Goal: Task Accomplishment & Management: Use online tool/utility

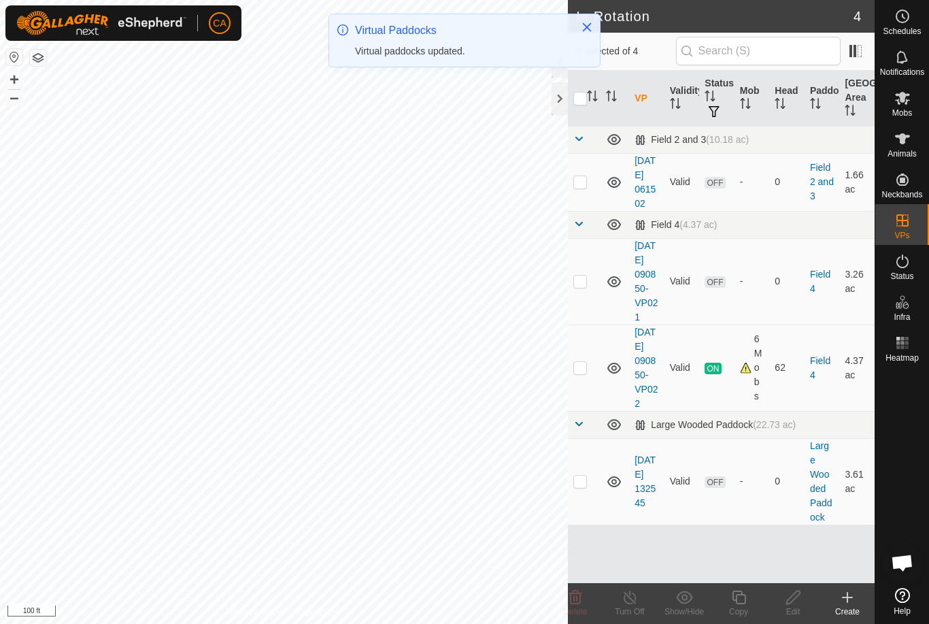
click at [592, 309] on td at bounding box center [584, 281] width 33 height 86
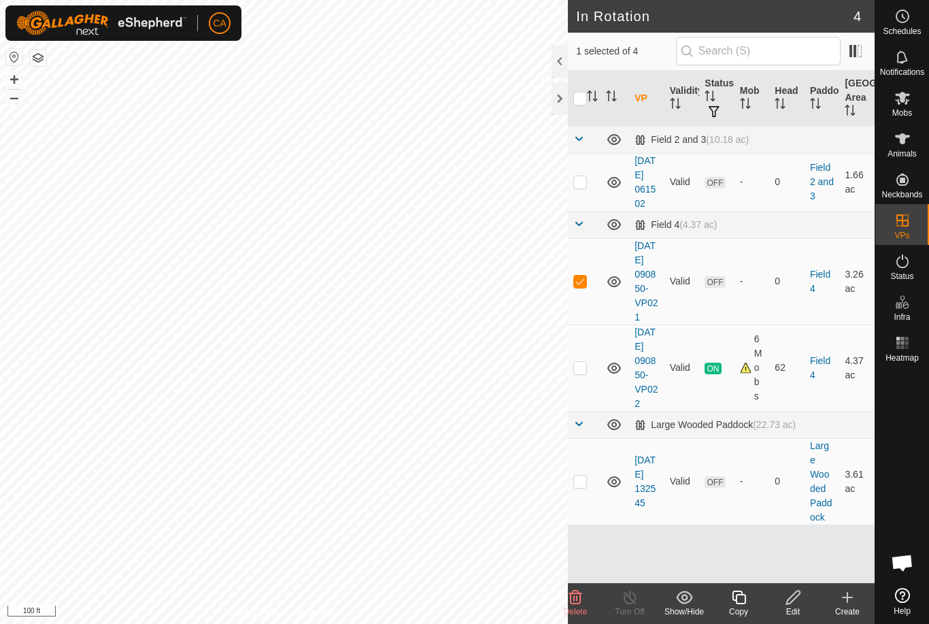
click at [582, 596] on icon at bounding box center [575, 597] width 16 height 16
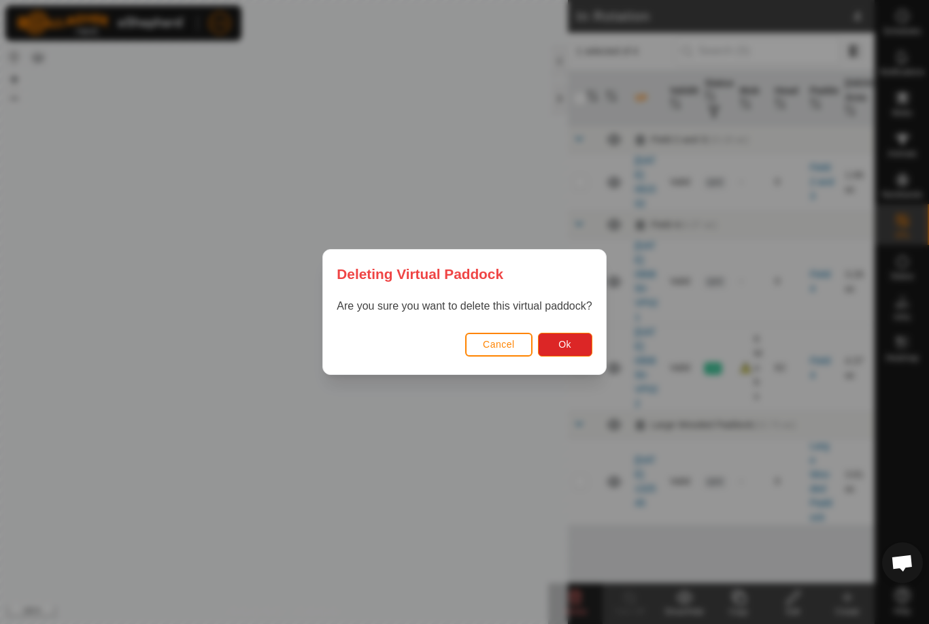
click at [577, 348] on button "Ok" at bounding box center [565, 345] width 54 height 24
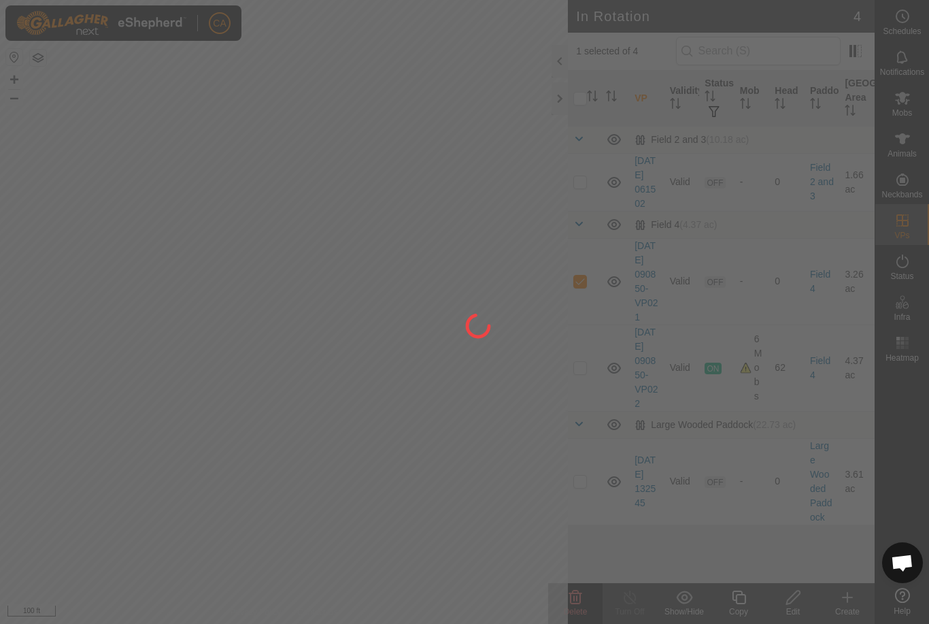
checkbox input "false"
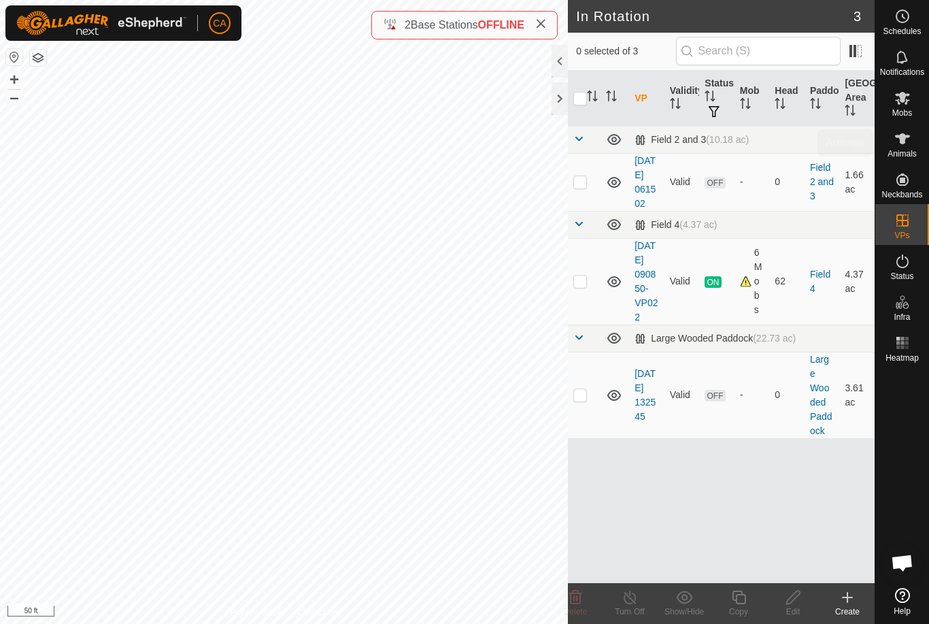
click at [908, 144] on icon at bounding box center [902, 139] width 16 height 16
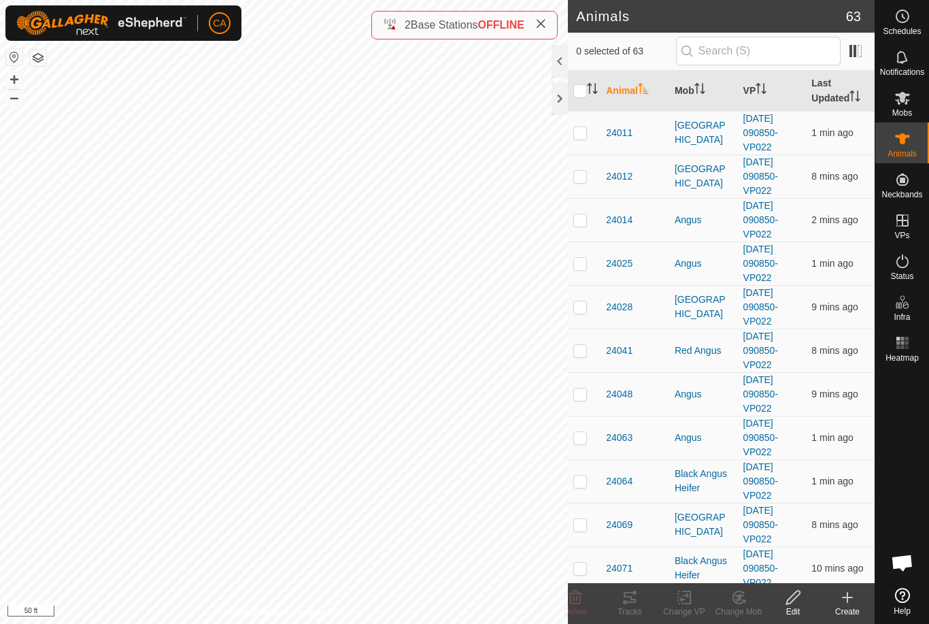
click at [705, 96] on p-sorticon "Activate to sort" at bounding box center [699, 90] width 11 height 11
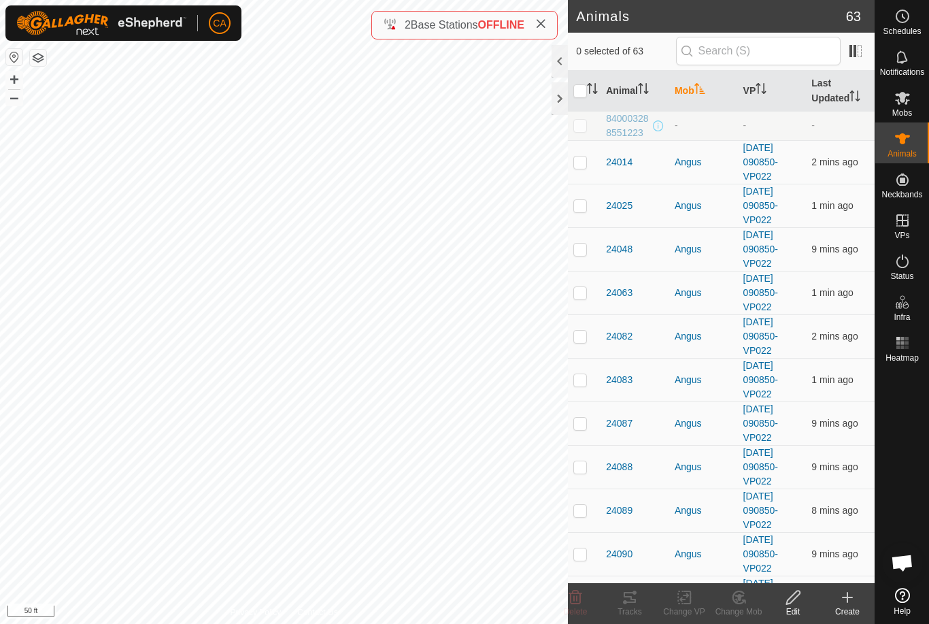
click at [705, 84] on icon "Activate to sort" at bounding box center [699, 88] width 11 height 11
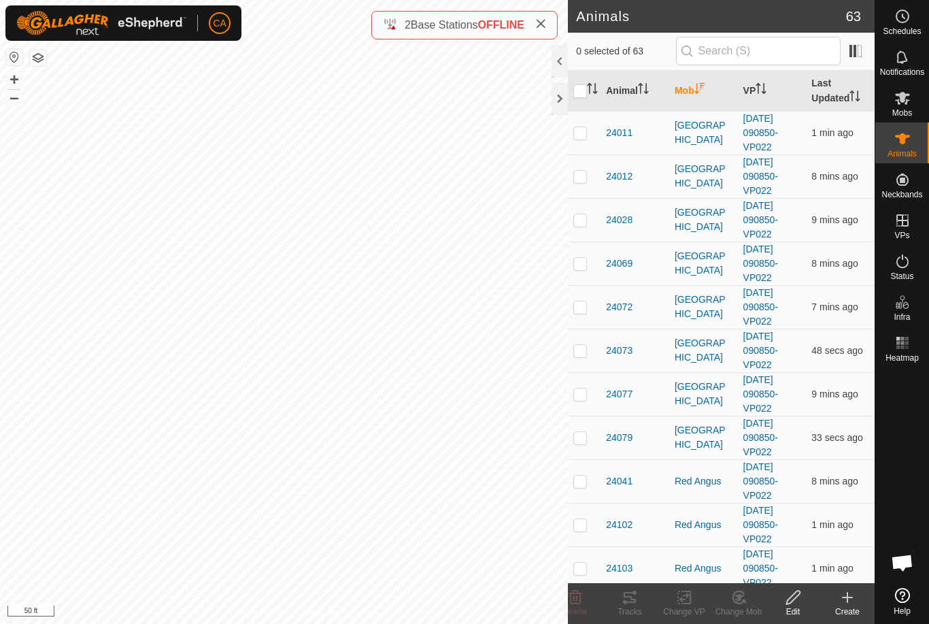
click at [589, 128] on td at bounding box center [584, 133] width 33 height 44
checkbox input "true"
click at [579, 188] on td at bounding box center [584, 176] width 33 height 44
checkbox input "true"
click at [590, 221] on td at bounding box center [584, 220] width 33 height 44
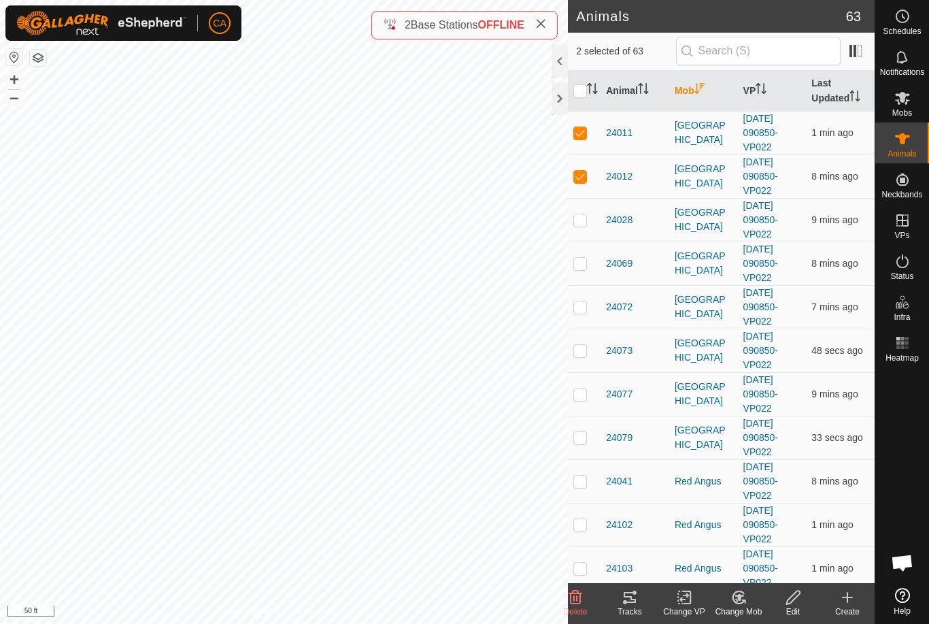
checkbox input "true"
click at [584, 269] on p-checkbox at bounding box center [580, 263] width 14 height 11
checkbox input "true"
click at [582, 316] on td at bounding box center [584, 307] width 33 height 44
checkbox input "true"
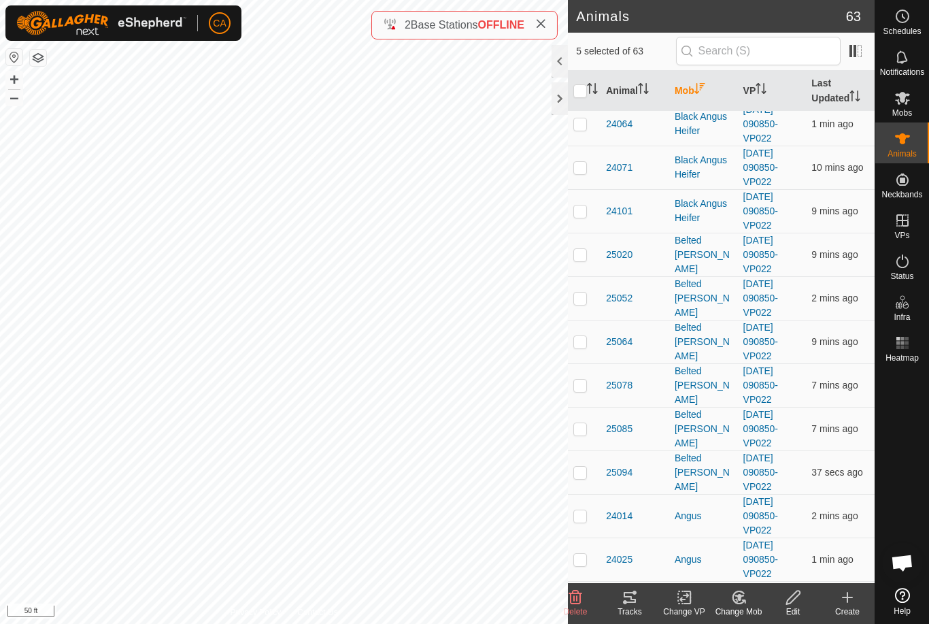
scroll to position [1661, 0]
click at [588, 260] on td at bounding box center [584, 257] width 33 height 44
checkbox input "true"
click at [586, 308] on td at bounding box center [584, 300] width 33 height 44
checkbox input "true"
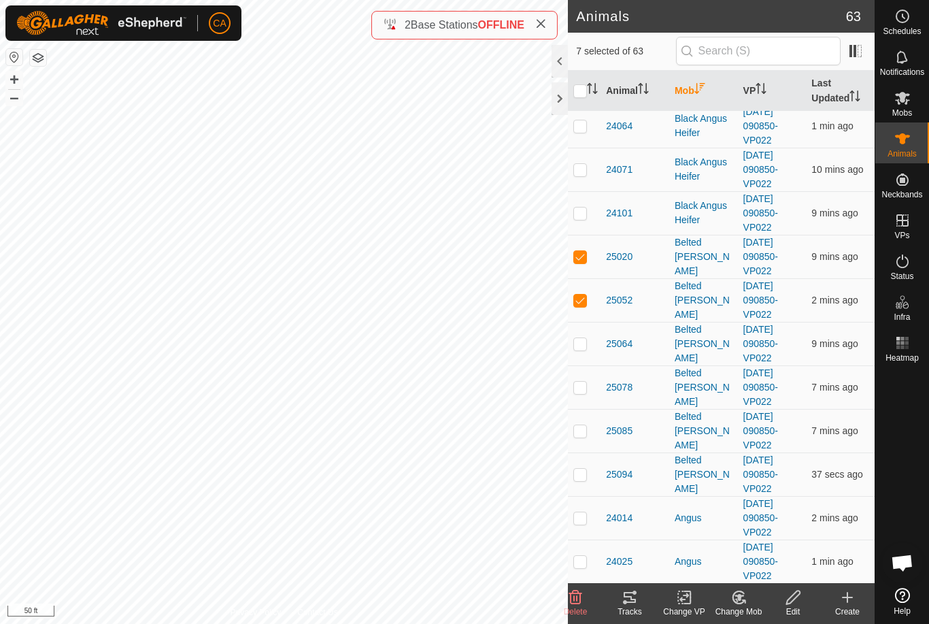
click at [584, 354] on td at bounding box center [584, 344] width 33 height 44
checkbox input "true"
click at [586, 392] on p-checkbox at bounding box center [580, 387] width 14 height 11
checkbox input "true"
click at [586, 439] on td at bounding box center [584, 431] width 33 height 44
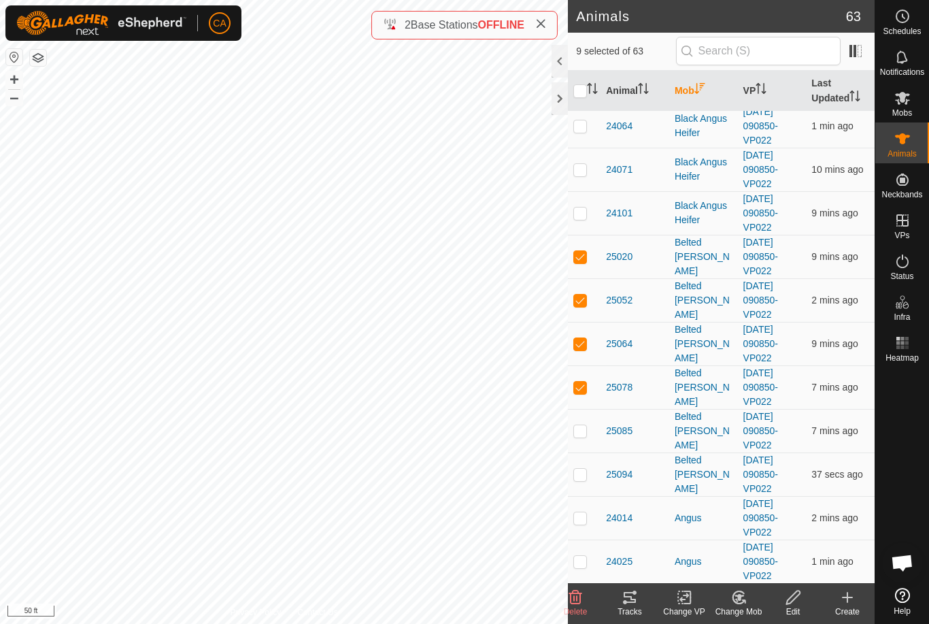
checkbox input "true"
click at [596, 485] on td at bounding box center [584, 474] width 33 height 44
click at [588, 479] on td at bounding box center [584, 474] width 33 height 44
checkbox input "false"
click at [637, 601] on icon at bounding box center [630, 597] width 16 height 16
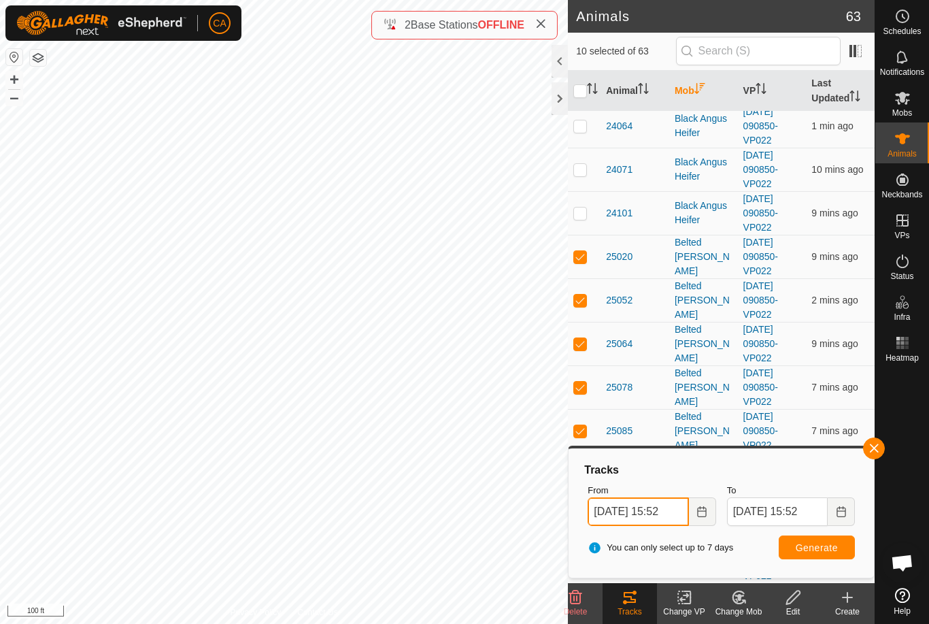
click at [646, 517] on input "[DATE] 15:52" at bounding box center [638, 511] width 101 height 29
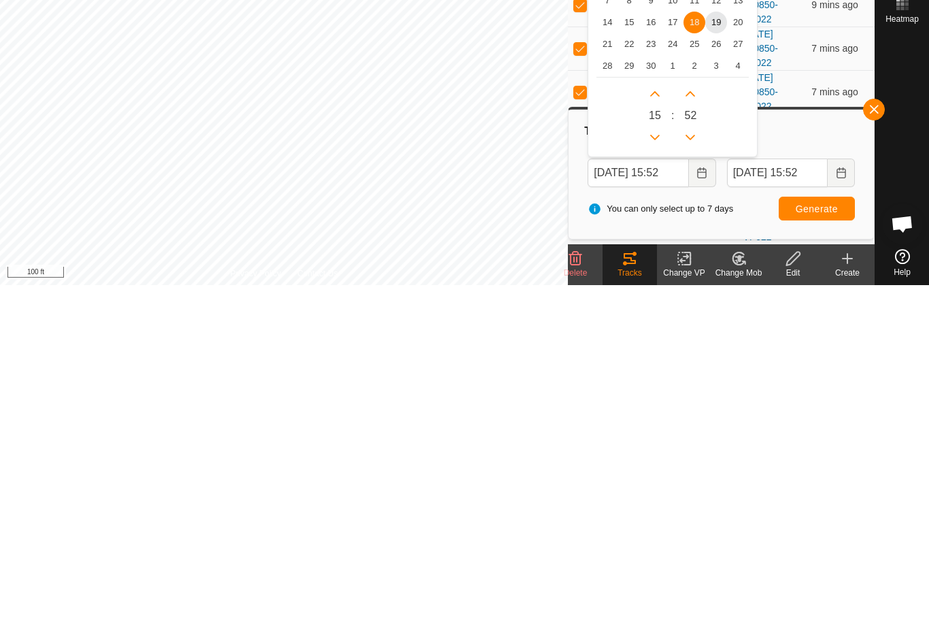
click at [677, 350] on span "17" at bounding box center [673, 361] width 22 height 22
type input "[DATE] 15:52"
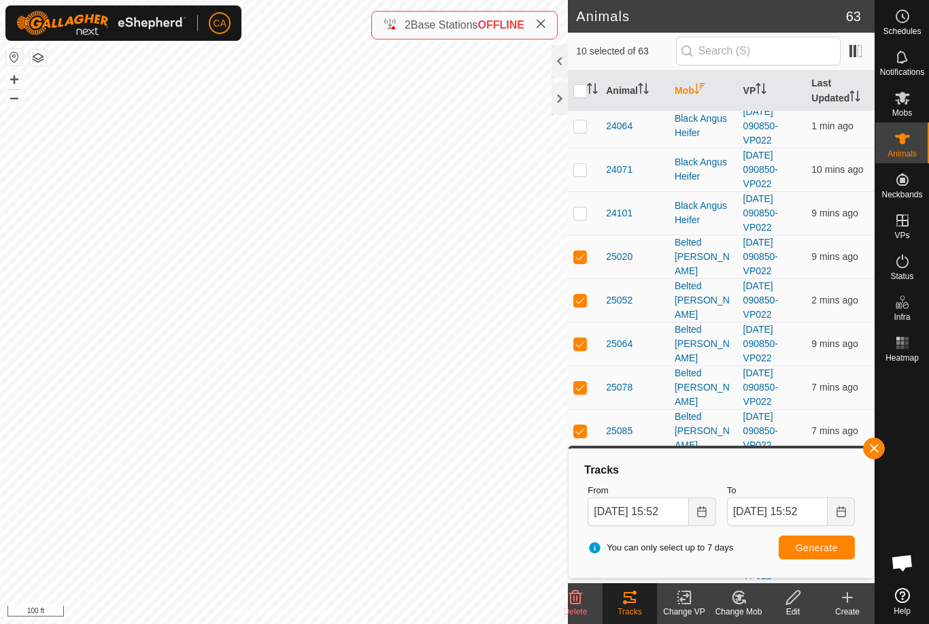
click at [810, 550] on span "Generate" at bounding box center [817, 547] width 42 height 11
click at [582, 93] on input "checkbox" at bounding box center [580, 91] width 14 height 14
checkbox input "true"
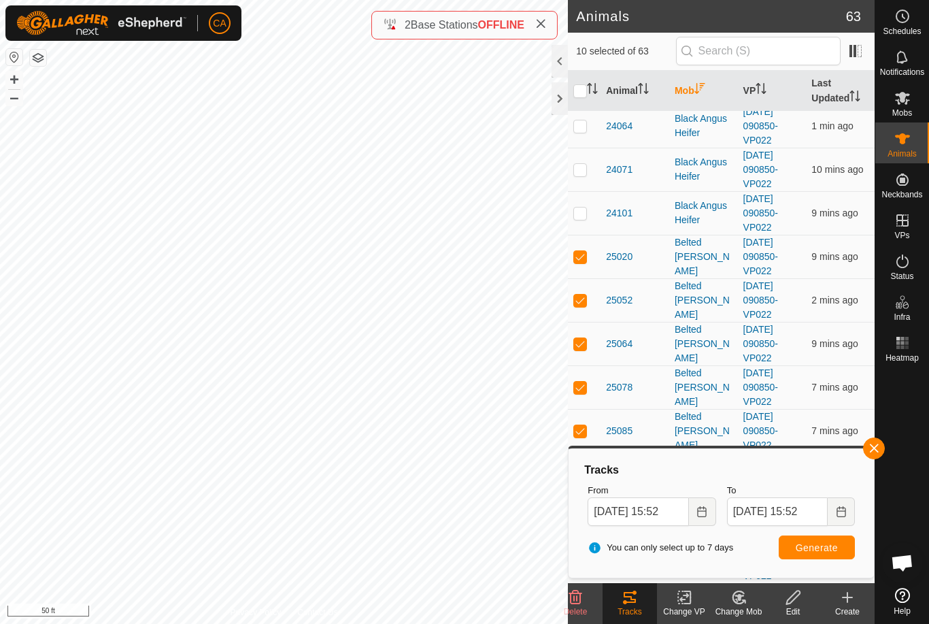
checkbox input "true"
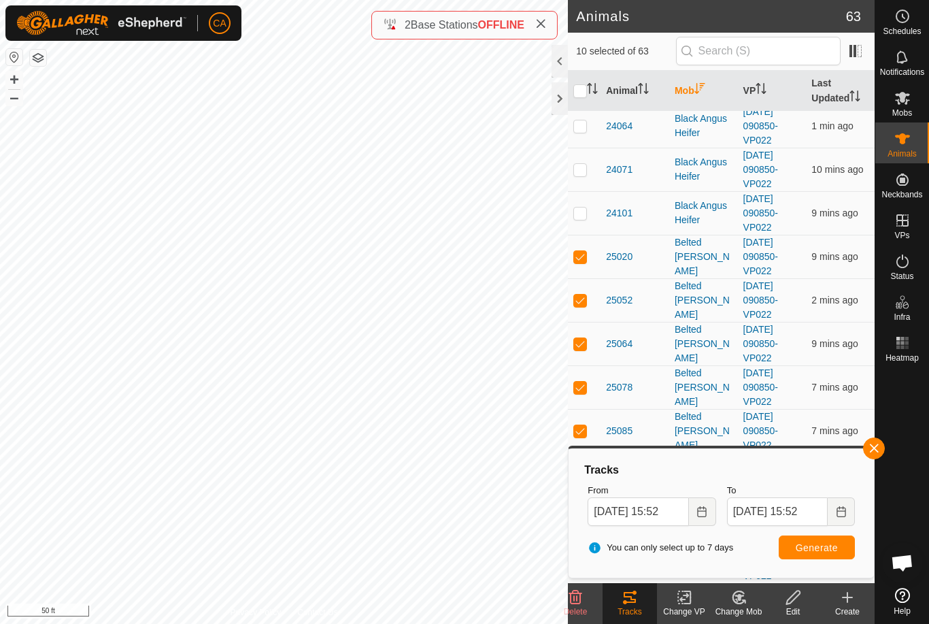
checkbox input "true"
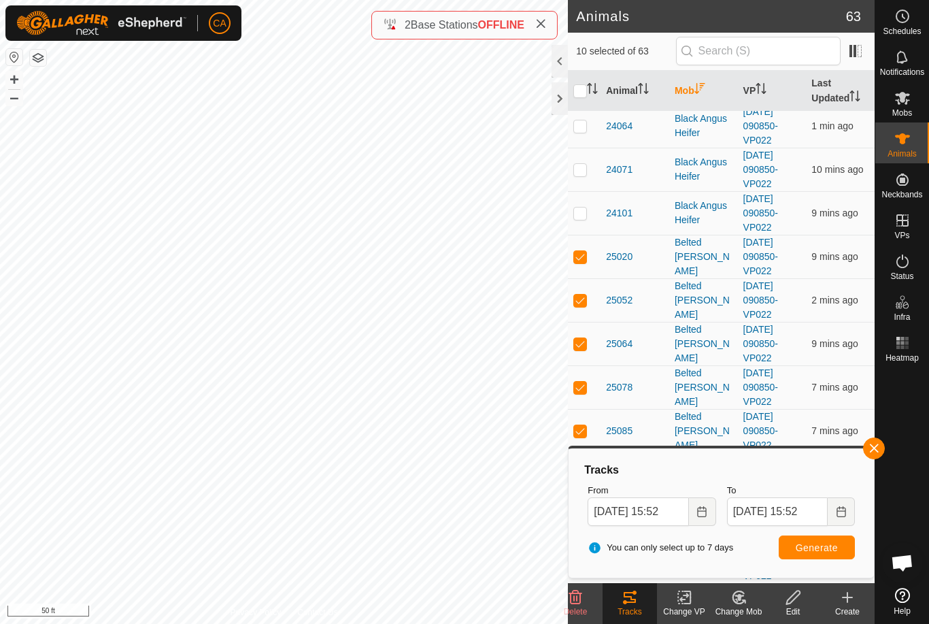
checkbox input "true"
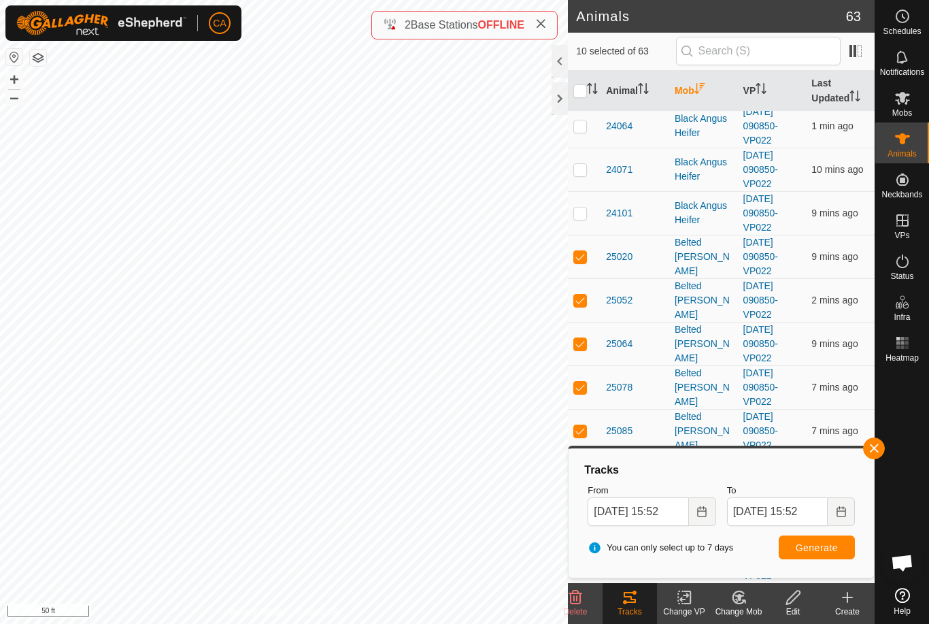
checkbox input "true"
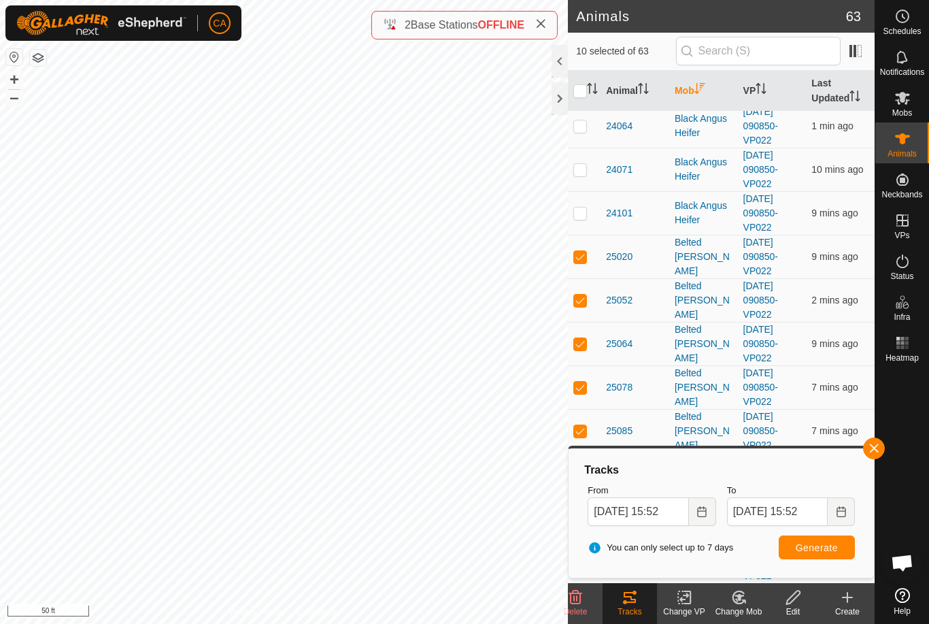
checkbox input "true"
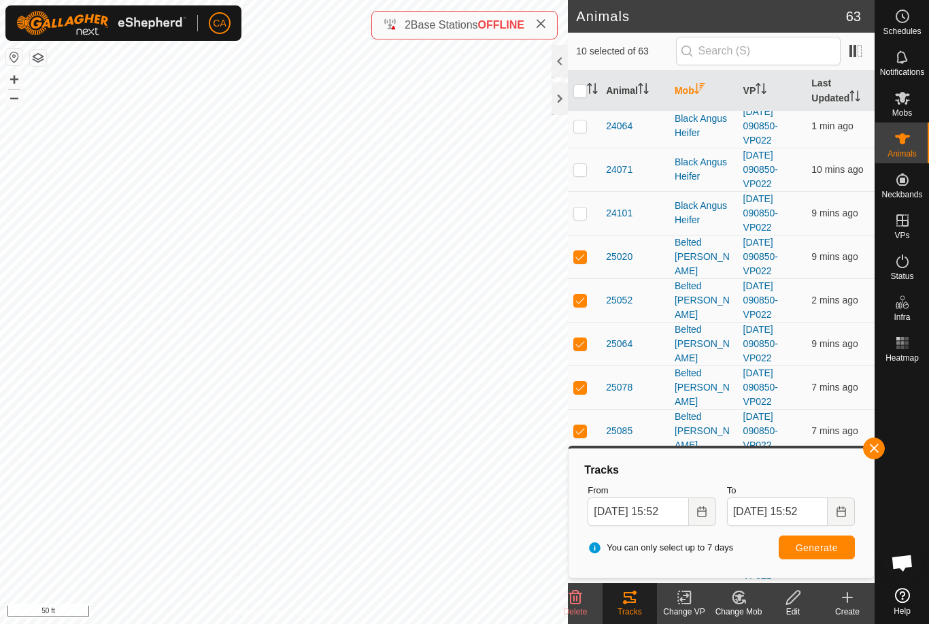
checkbox input "true"
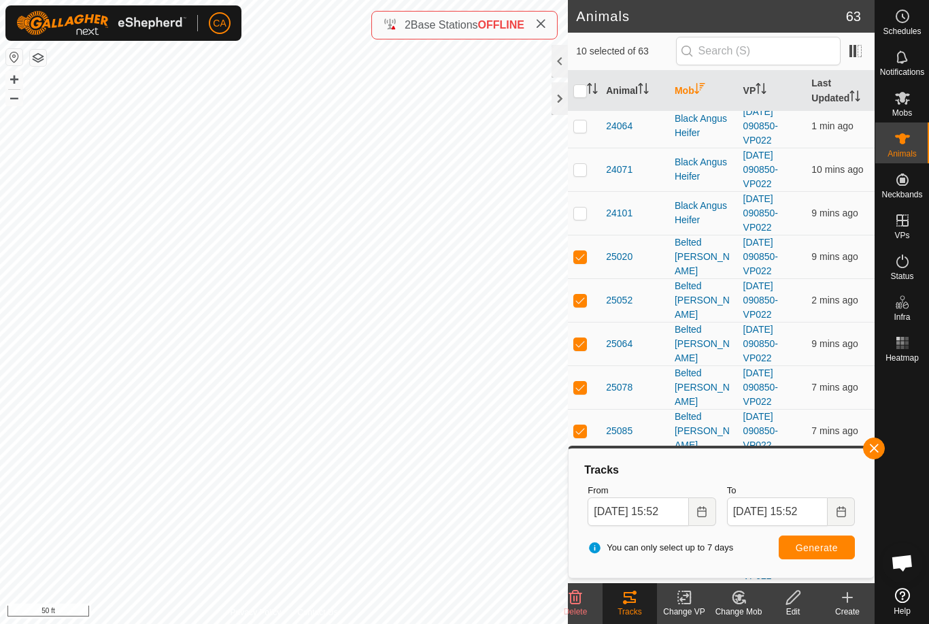
checkbox input "true"
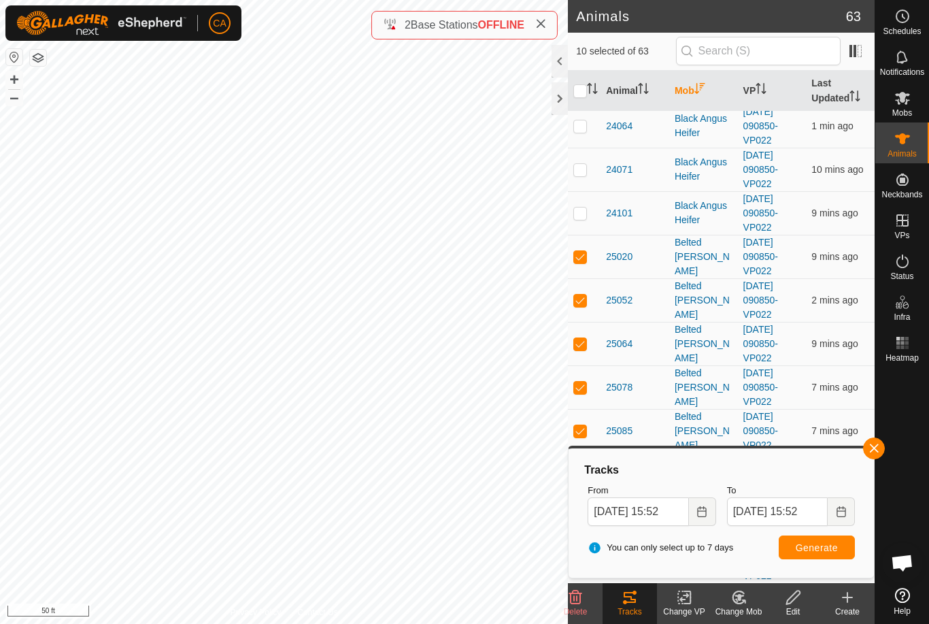
checkbox input "true"
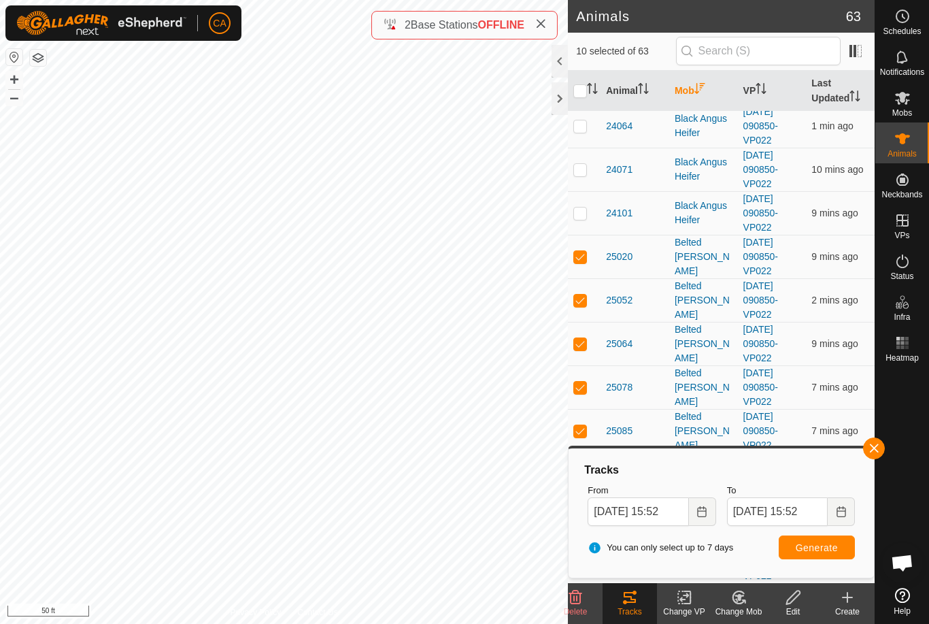
checkbox input "true"
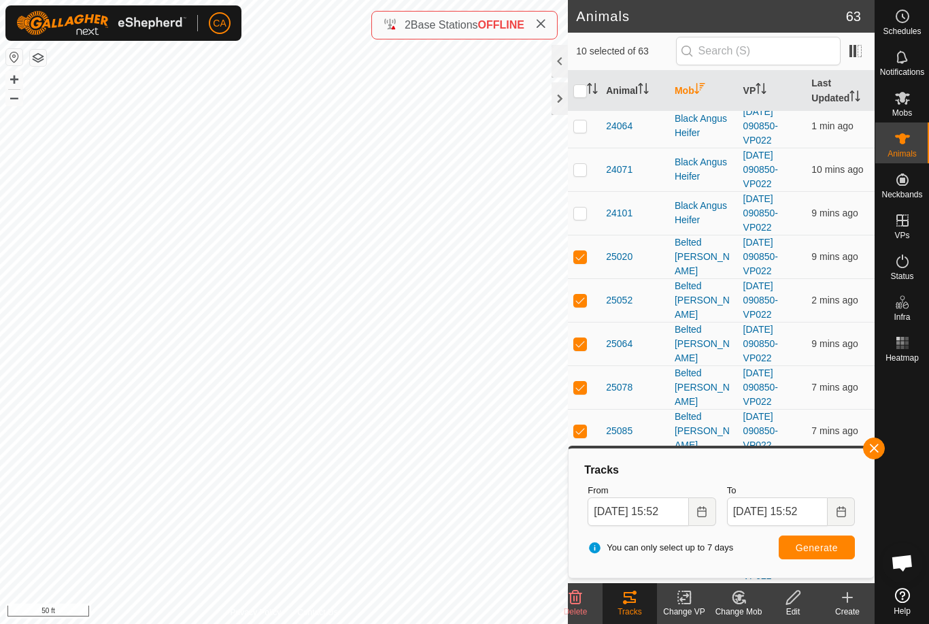
checkbox input "true"
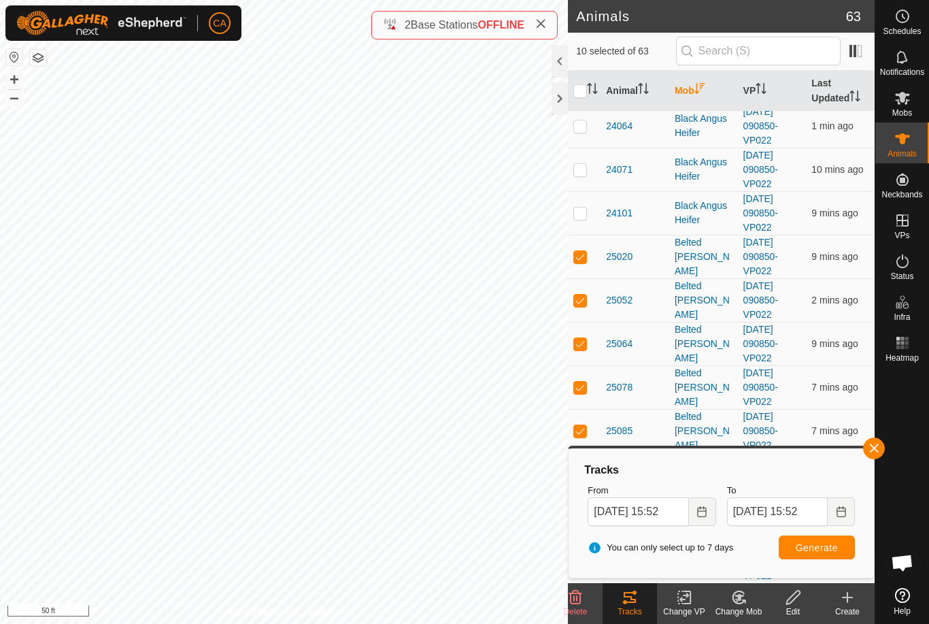
checkbox input "true"
click at [582, 97] on input "checkbox" at bounding box center [580, 91] width 14 height 14
checkbox input "false"
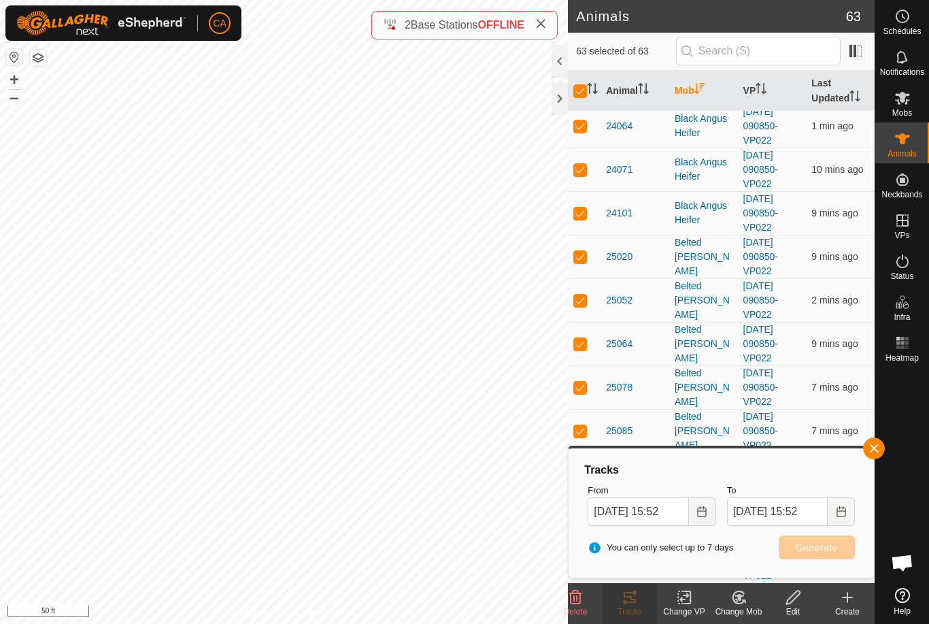
checkbox input "false"
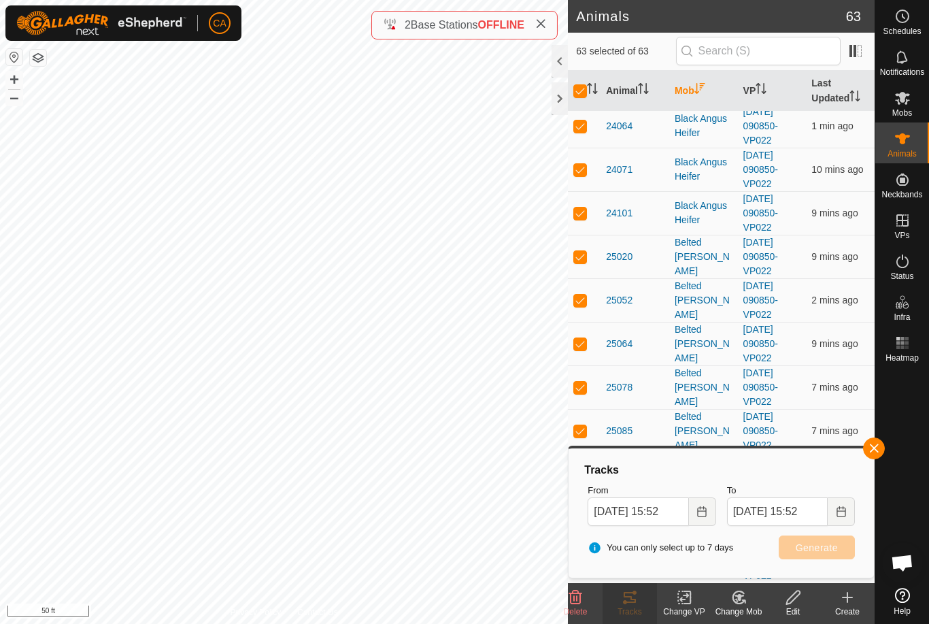
checkbox input "false"
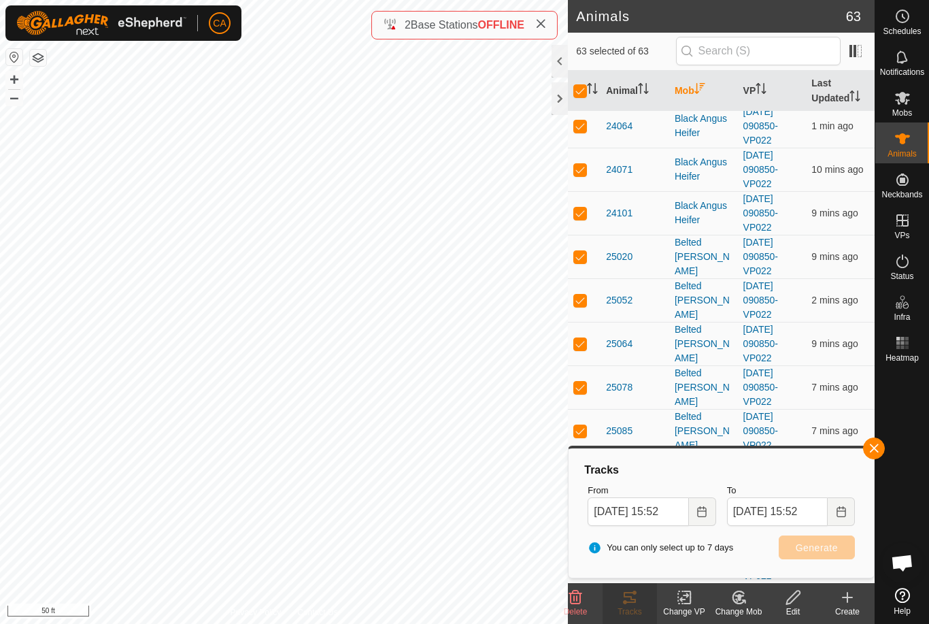
checkbox input "false"
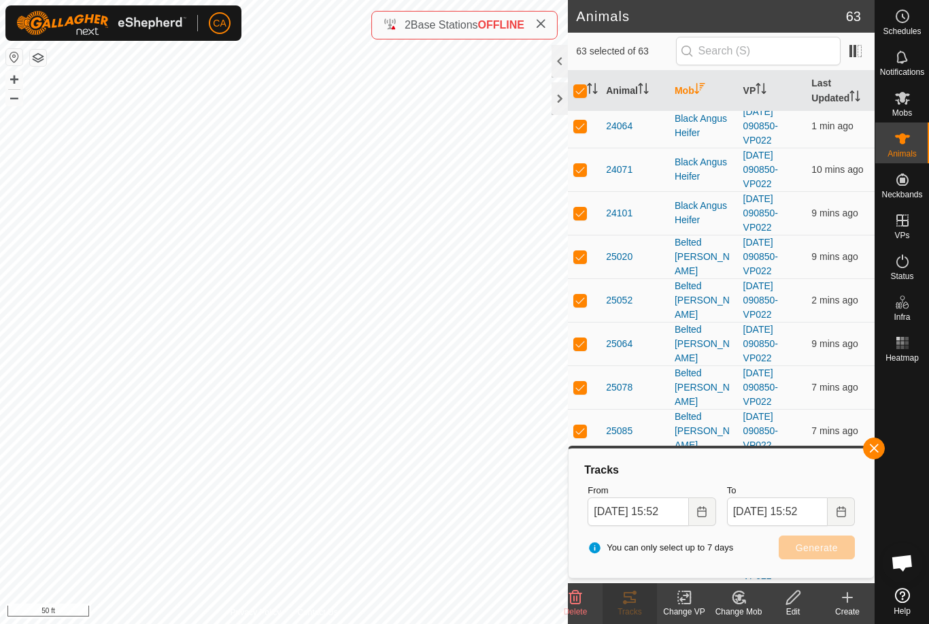
checkbox input "false"
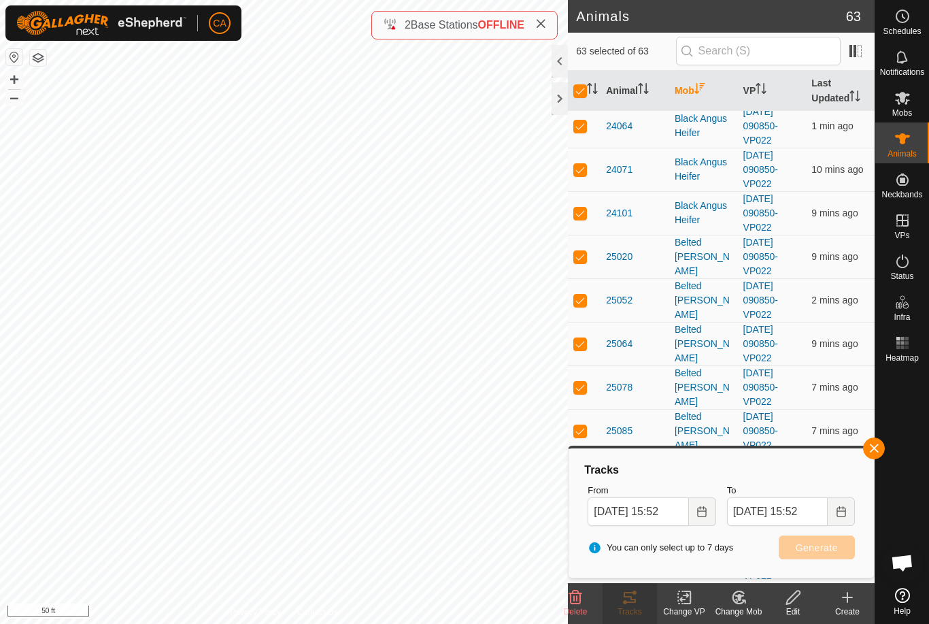
checkbox input "false"
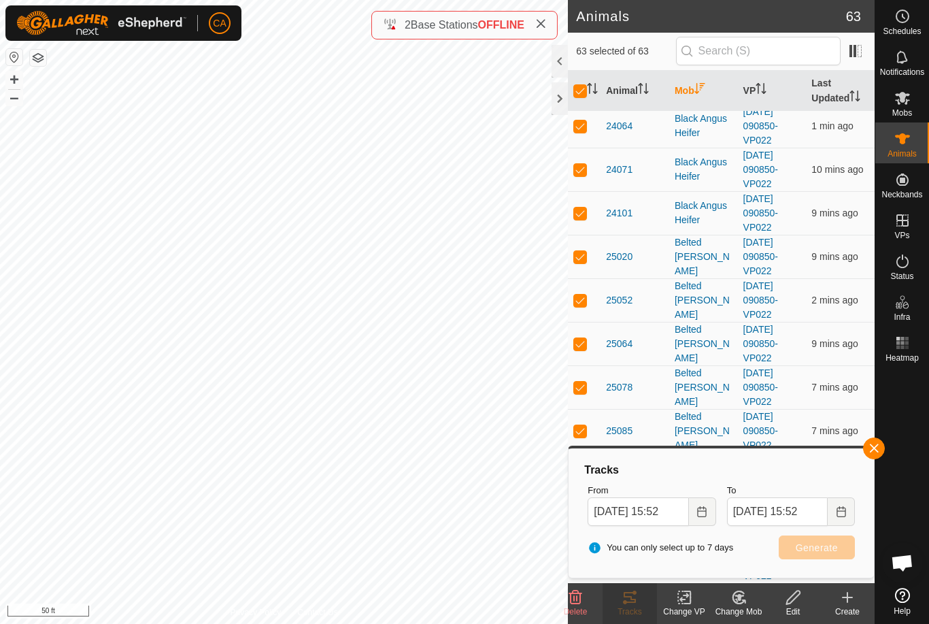
checkbox input "false"
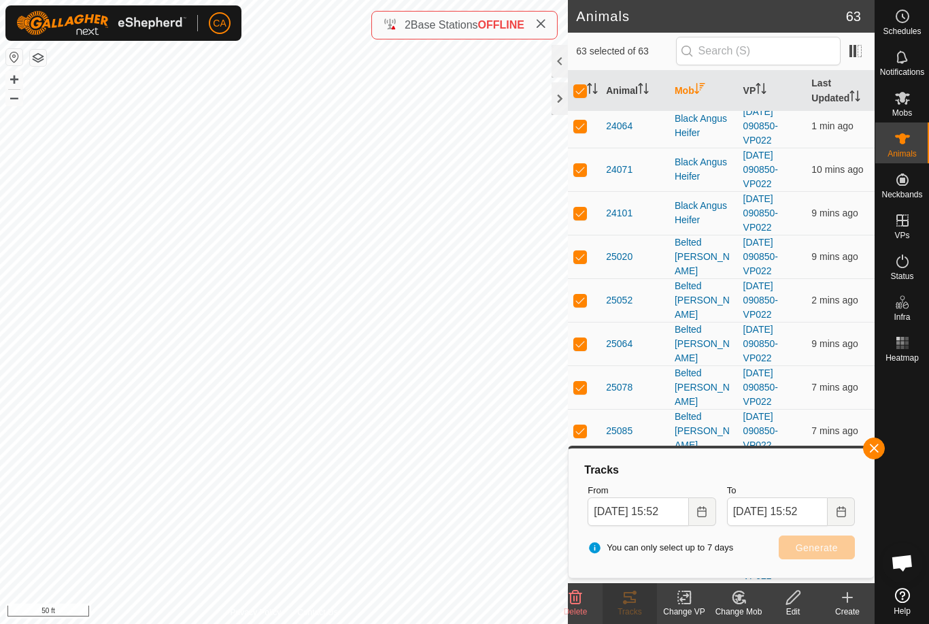
checkbox input "false"
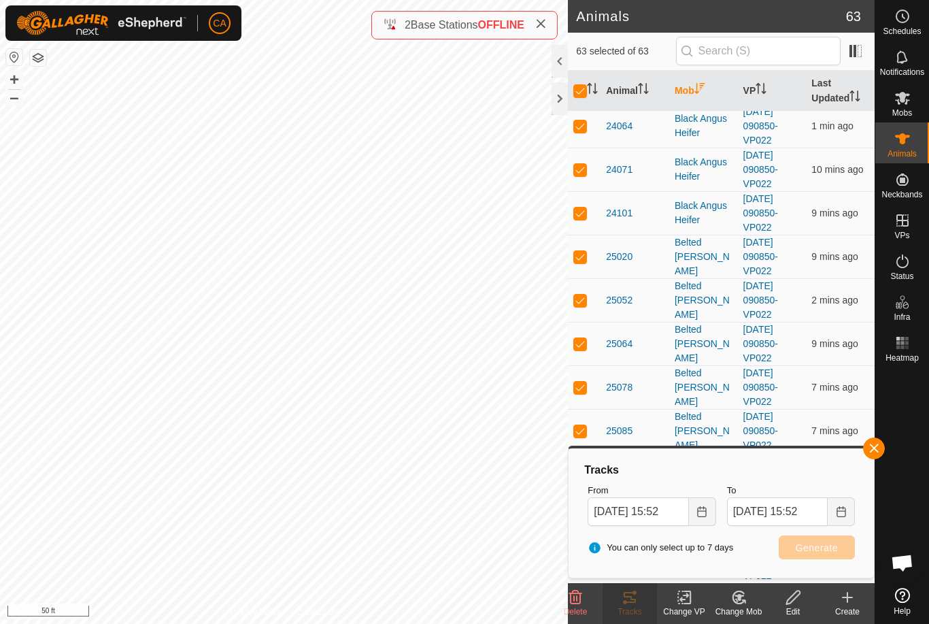
checkbox input "false"
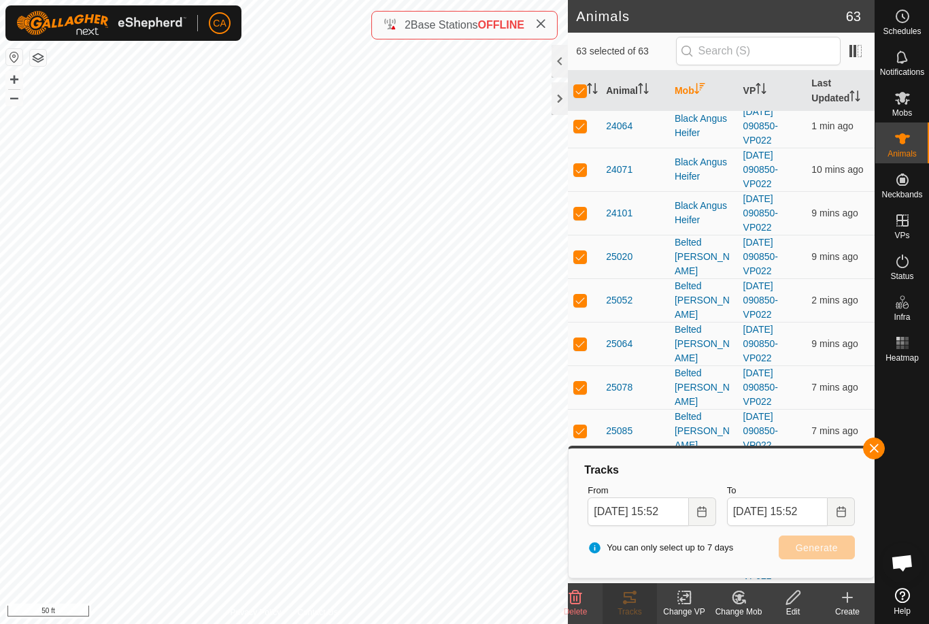
checkbox input "false"
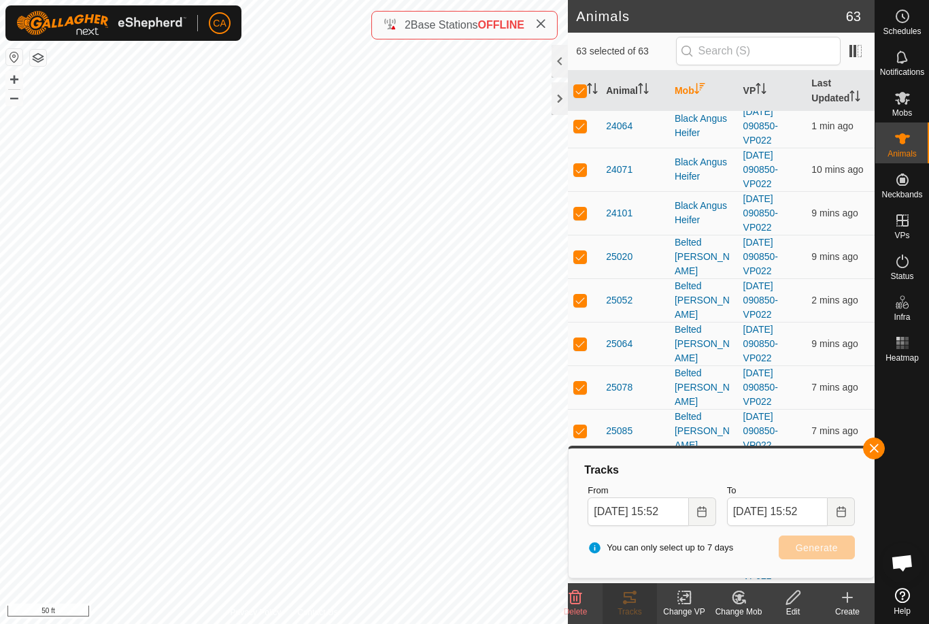
checkbox input "false"
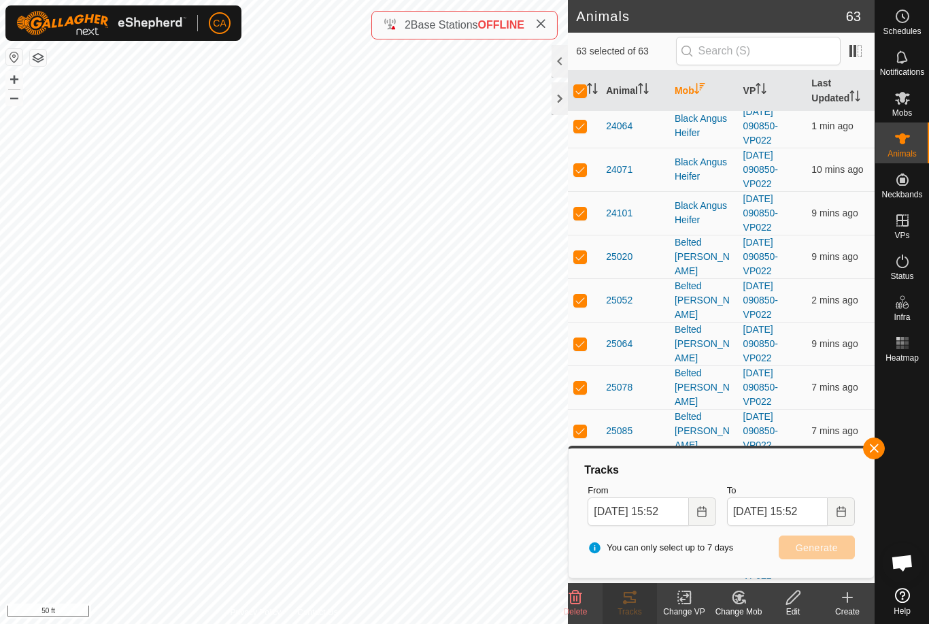
checkbox input "false"
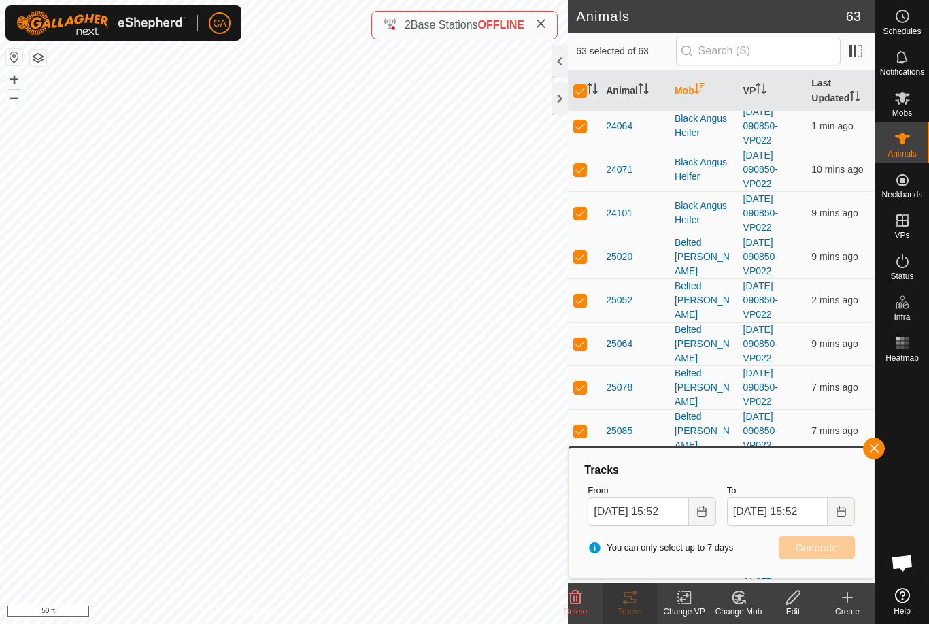
checkbox input "false"
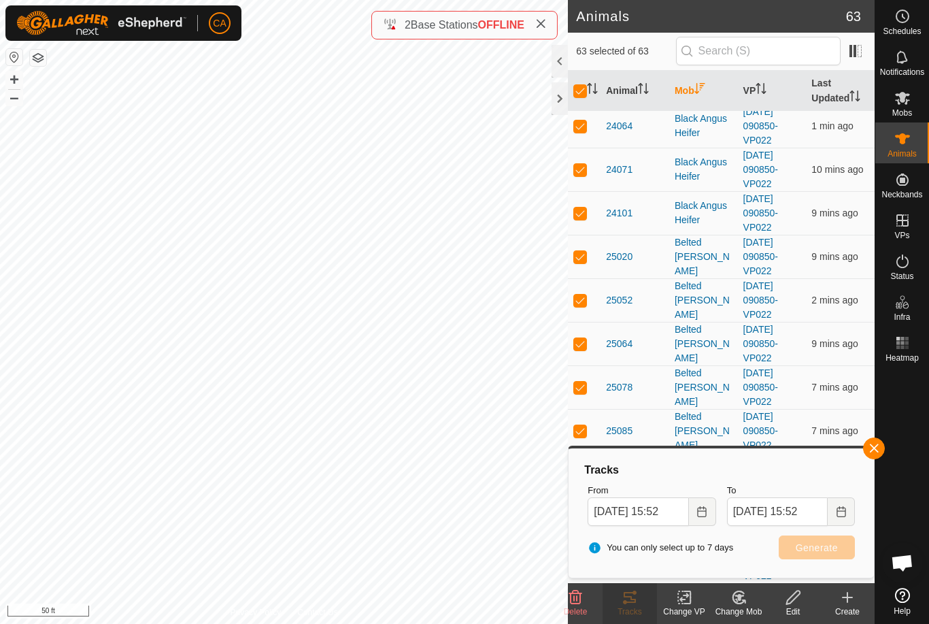
checkbox input "false"
click at [705, 90] on icon "Activate to sort" at bounding box center [699, 88] width 11 height 11
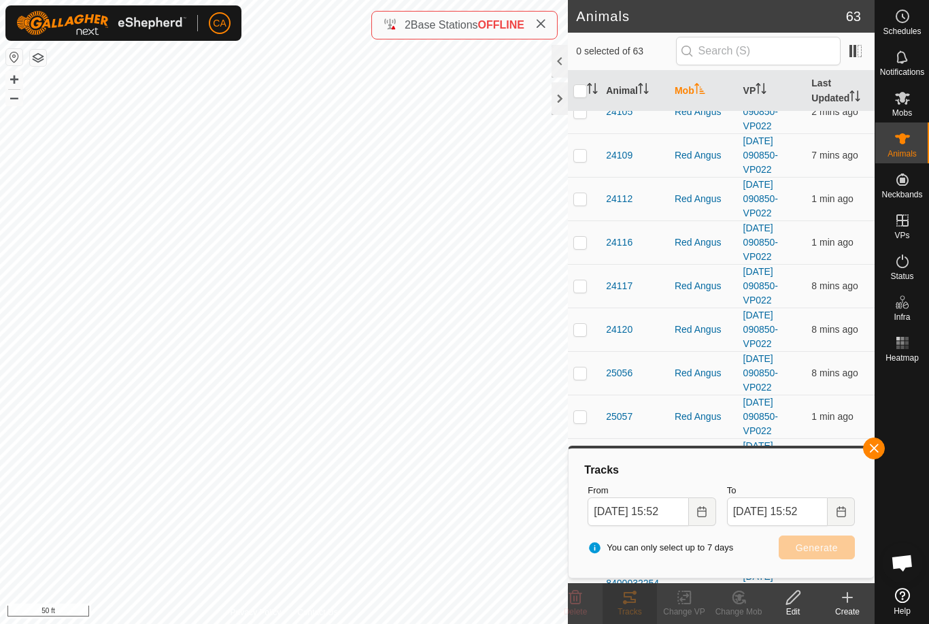
scroll to position [0, 0]
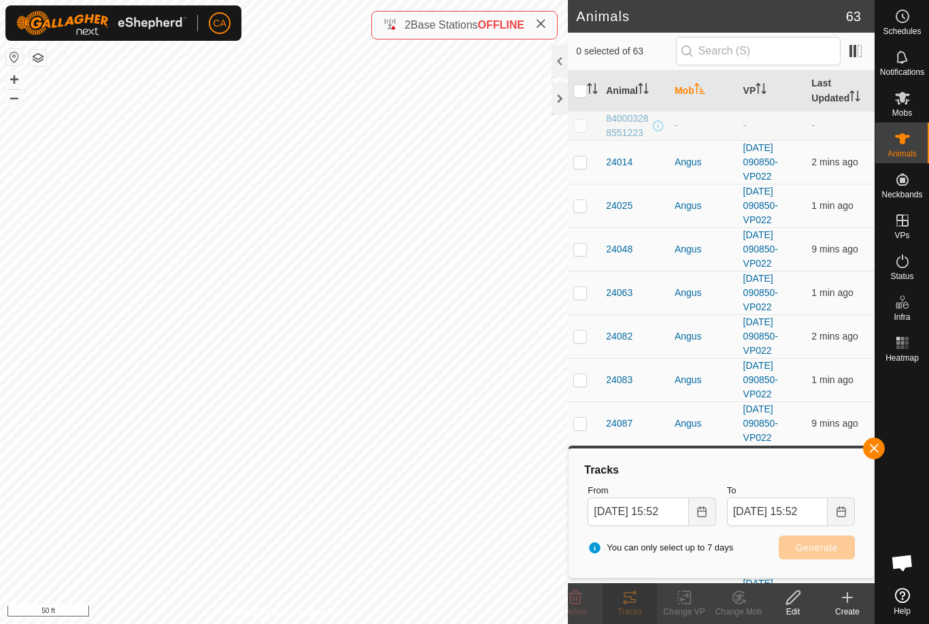
click at [592, 150] on td at bounding box center [584, 162] width 33 height 44
checkbox input "true"
click at [586, 206] on p-checkbox at bounding box center [580, 205] width 14 height 11
checkbox input "true"
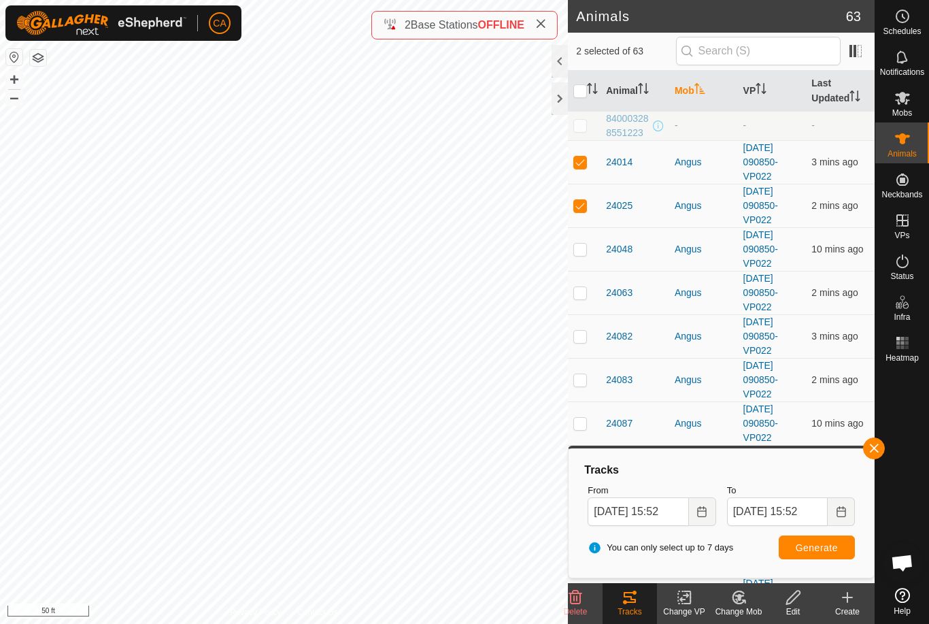
click at [590, 255] on td at bounding box center [584, 249] width 33 height 44
checkbox input "true"
click at [577, 297] on p-checkbox at bounding box center [580, 292] width 14 height 11
checkbox input "true"
click at [580, 337] on p-checkbox at bounding box center [580, 336] width 14 height 11
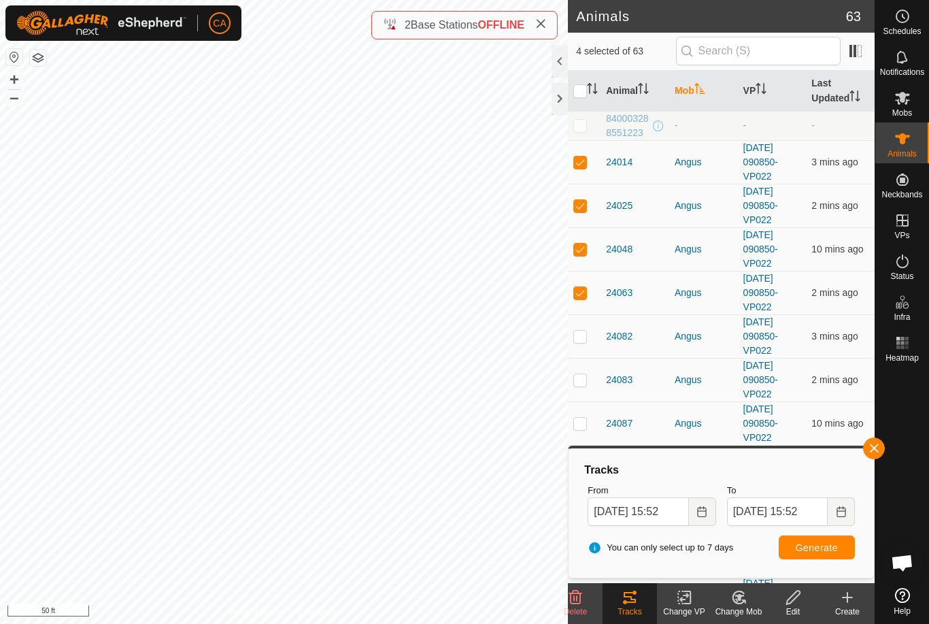
checkbox input "true"
click at [584, 378] on p-checkbox at bounding box center [580, 379] width 14 height 11
checkbox input "true"
click at [586, 426] on p-checkbox at bounding box center [580, 423] width 14 height 11
checkbox input "true"
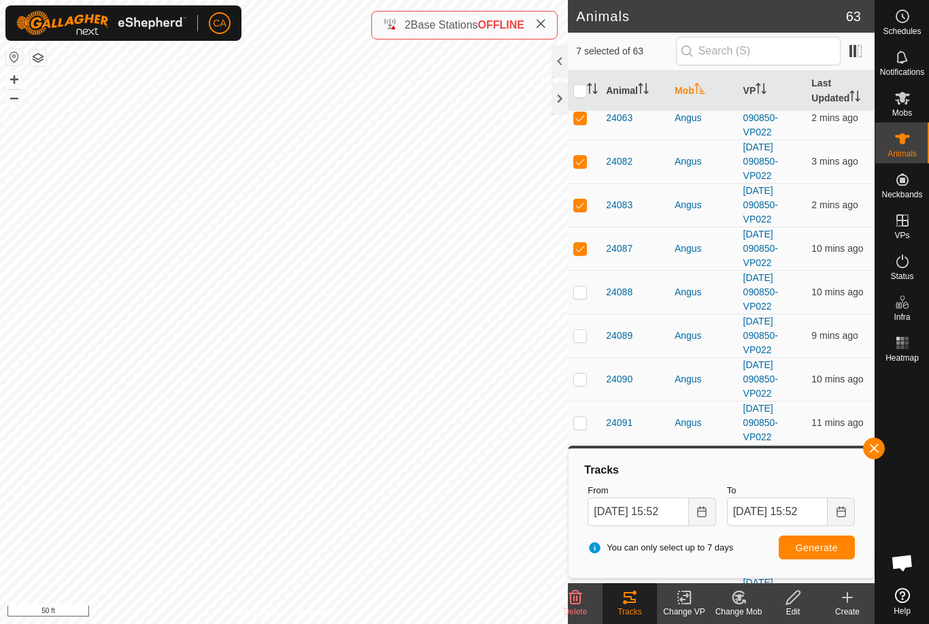
scroll to position [177, 0]
click at [584, 288] on p-checkbox at bounding box center [580, 289] width 14 height 11
checkbox input "true"
click at [588, 338] on td at bounding box center [584, 334] width 33 height 44
checkbox input "true"
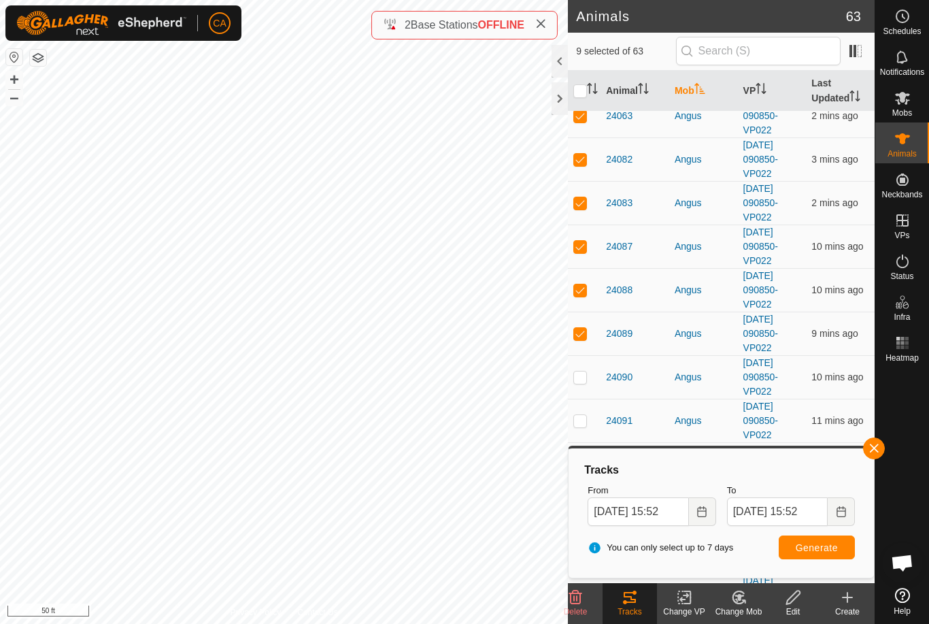
click at [581, 382] on p-checkbox at bounding box center [580, 376] width 14 height 11
checkbox input "true"
click at [805, 556] on button "Generate" at bounding box center [817, 547] width 76 height 24
click at [579, 93] on input "checkbox" at bounding box center [580, 91] width 14 height 14
checkbox input "true"
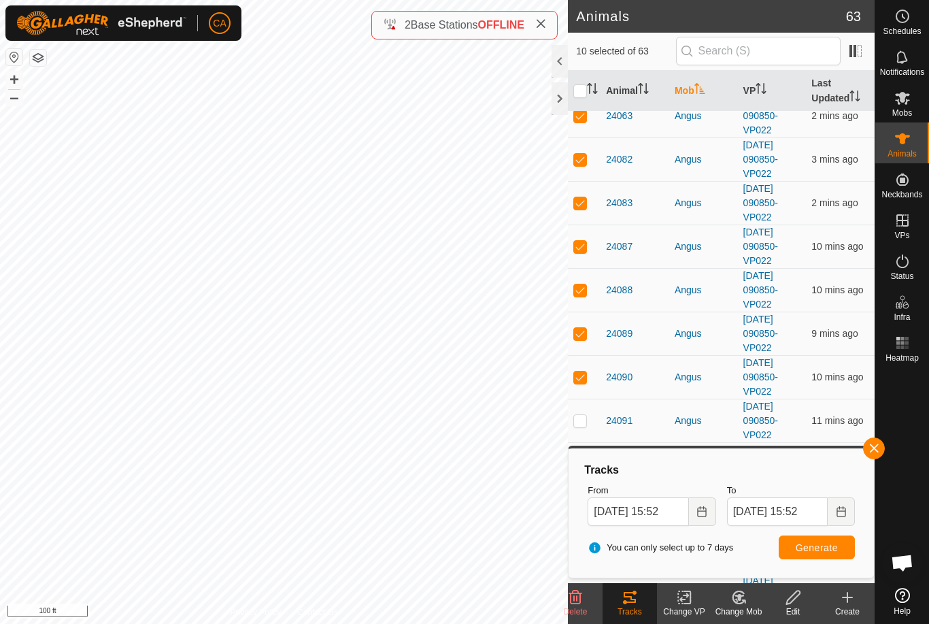
checkbox input "true"
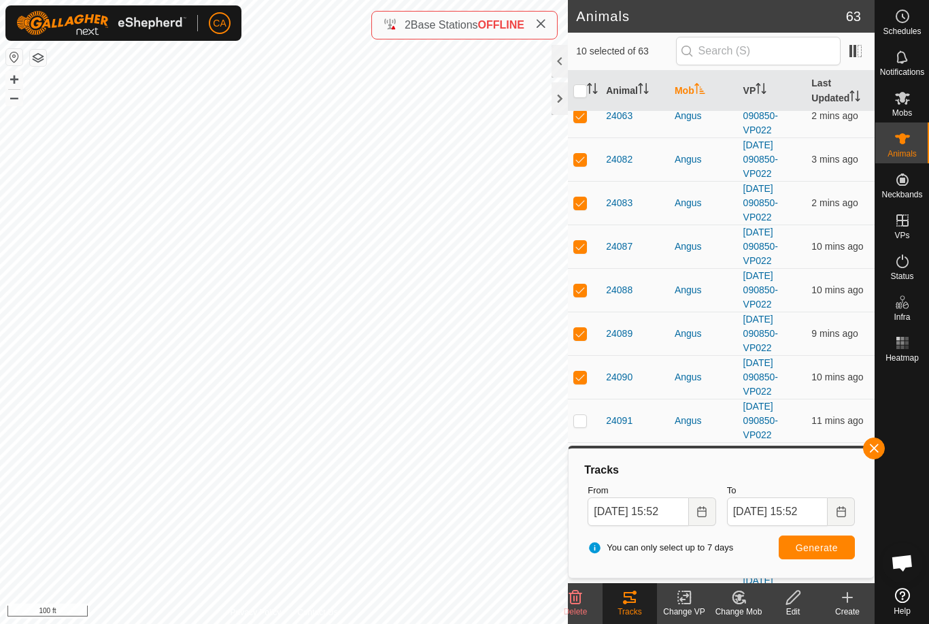
checkbox input "true"
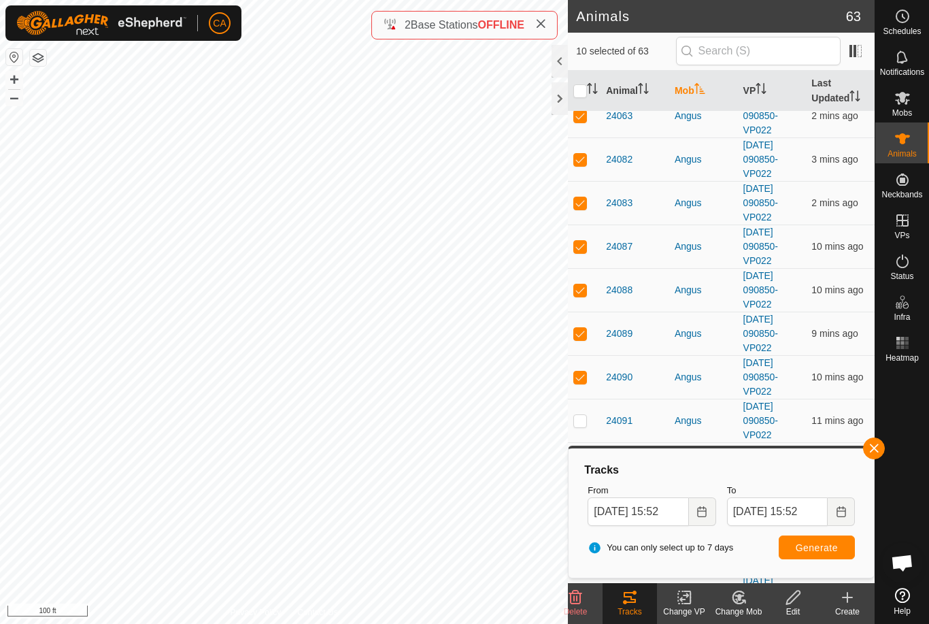
checkbox input "true"
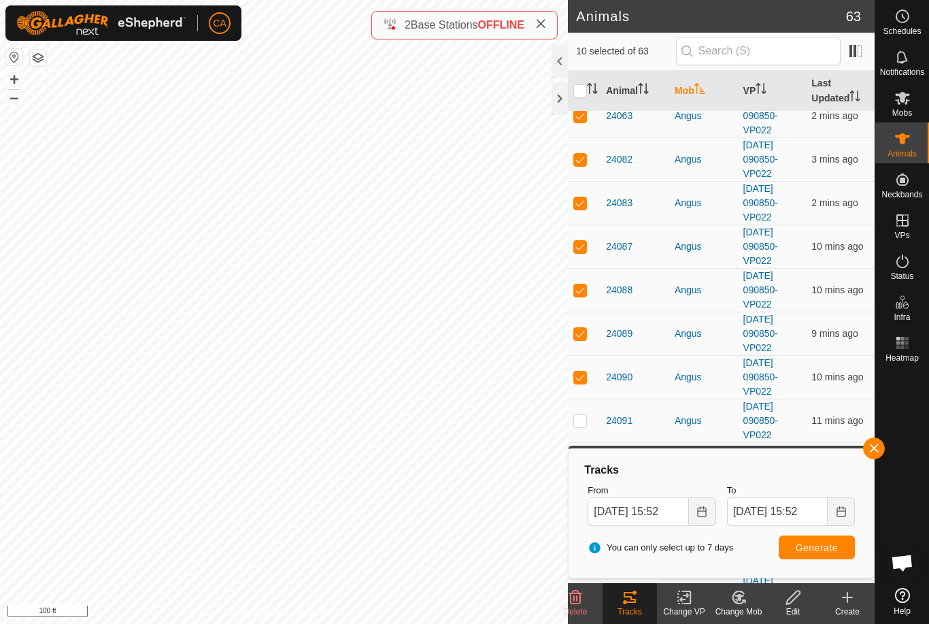
checkbox input "true"
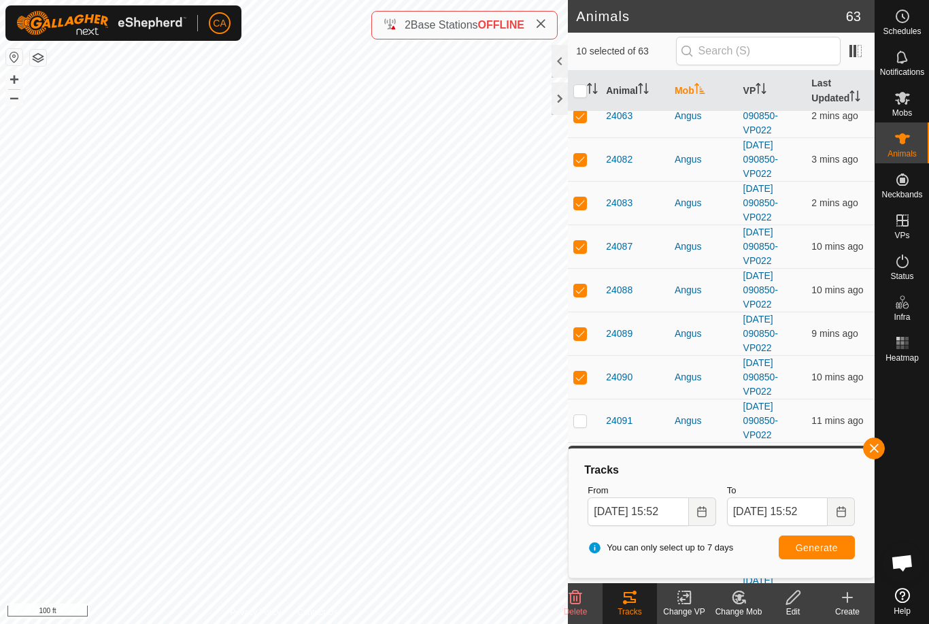
checkbox input "true"
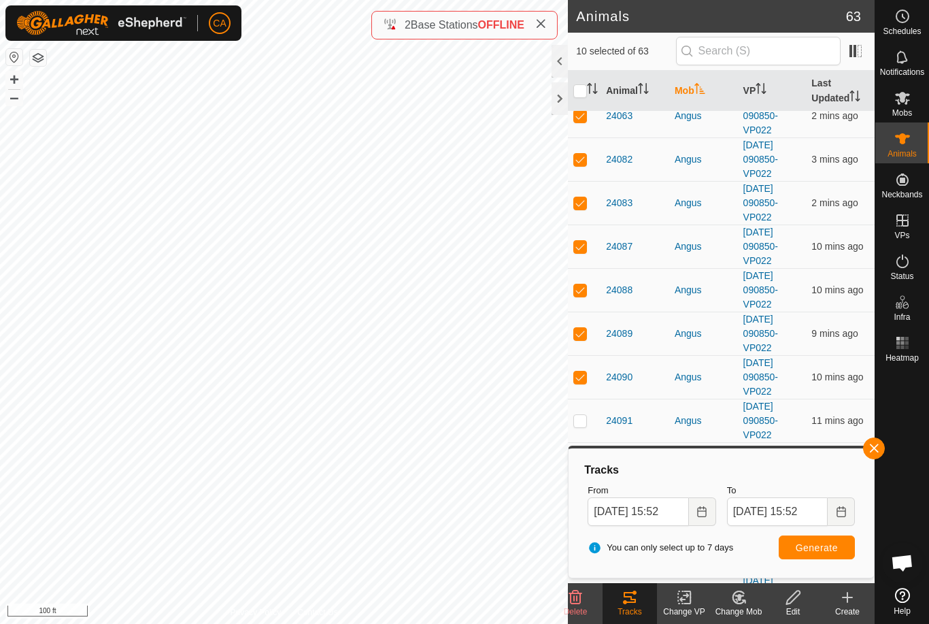
checkbox input "true"
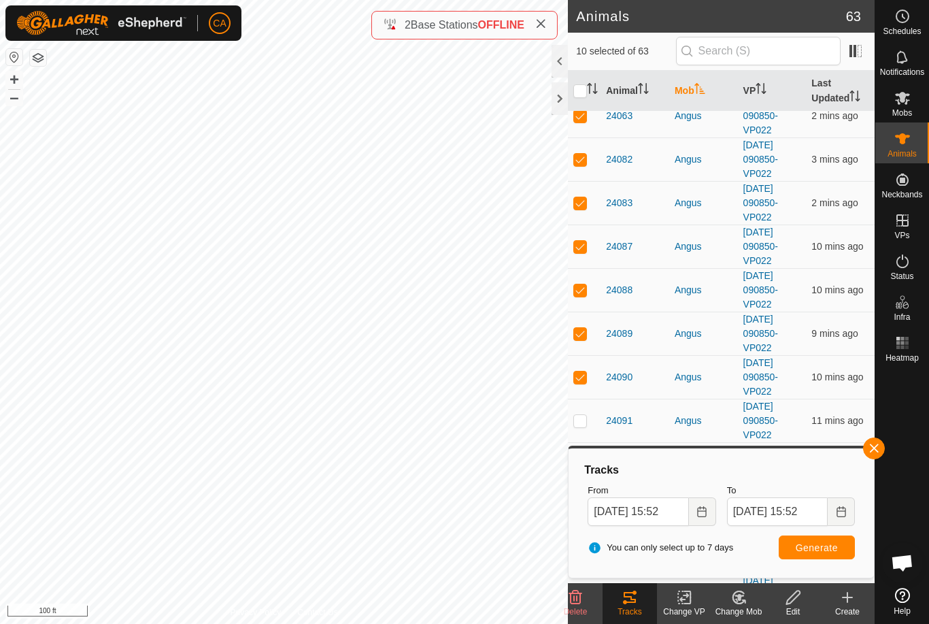
checkbox input "true"
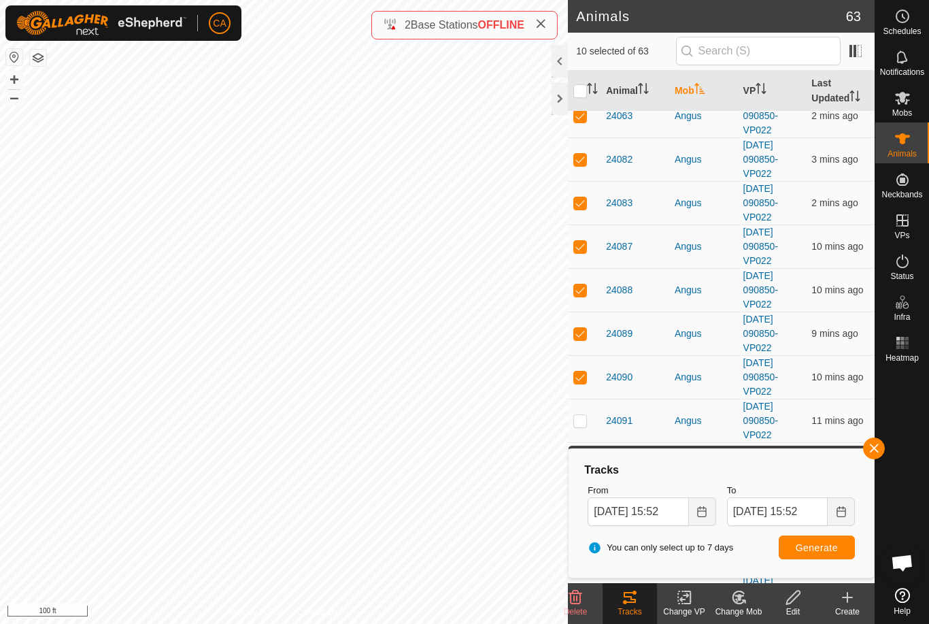
checkbox input "true"
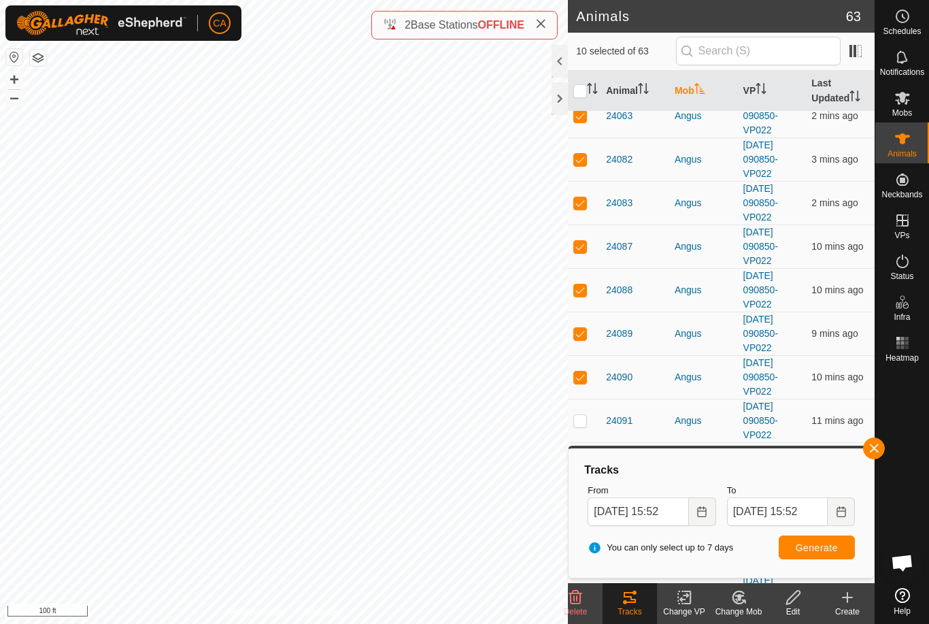
checkbox input "true"
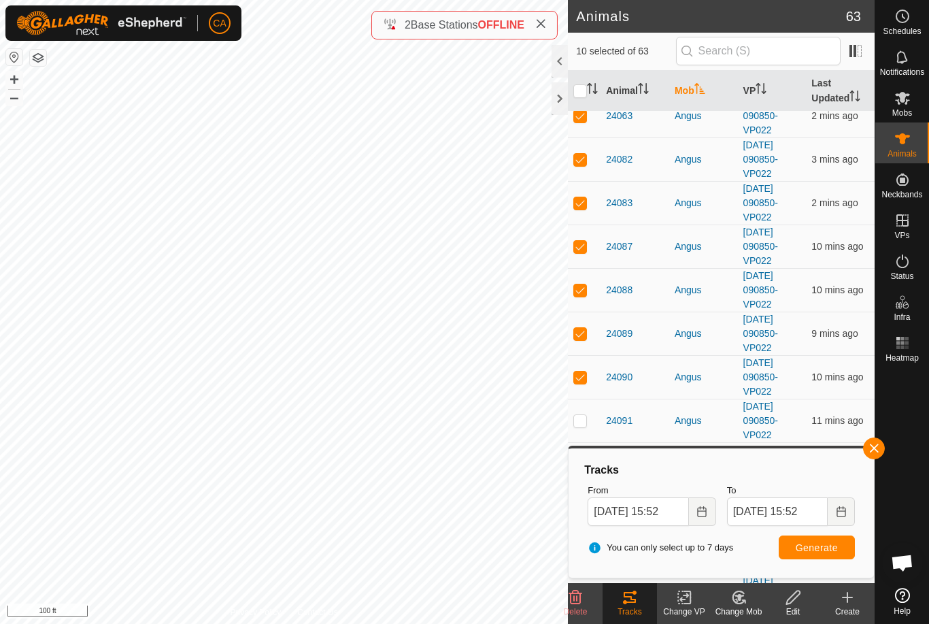
checkbox input "true"
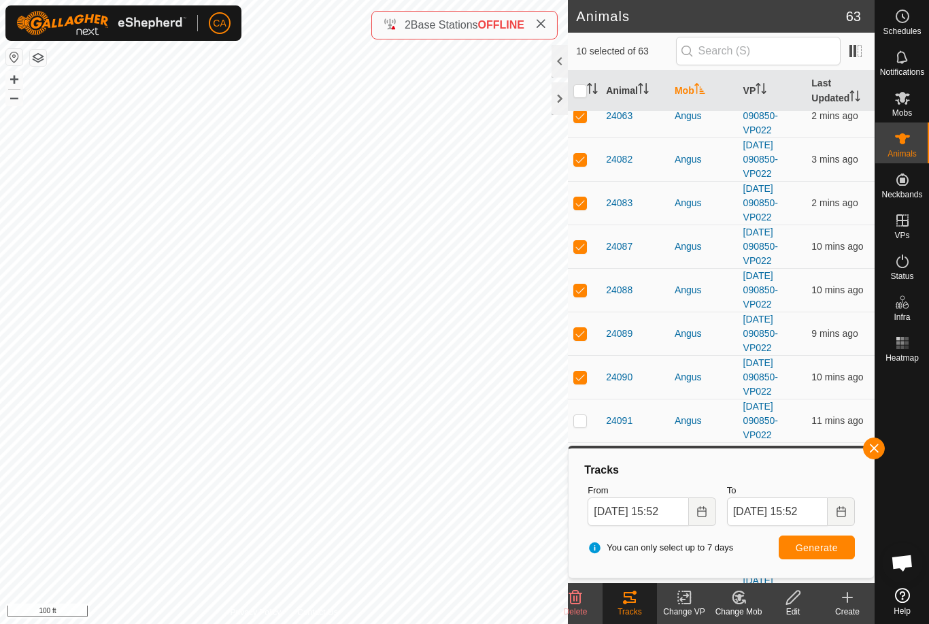
checkbox input "true"
click at [583, 98] on input "checkbox" at bounding box center [580, 91] width 14 height 14
checkbox input "false"
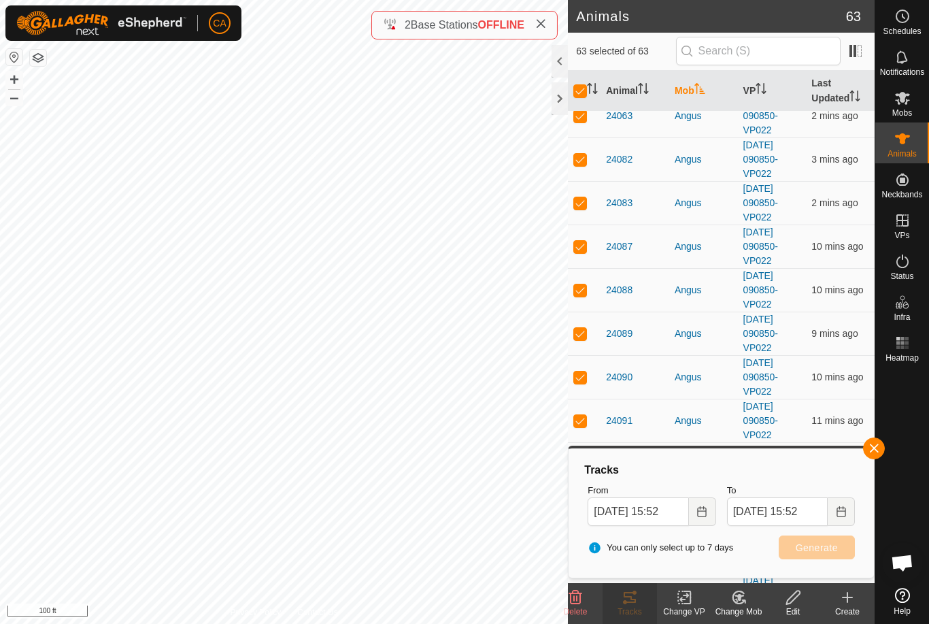
checkbox input "false"
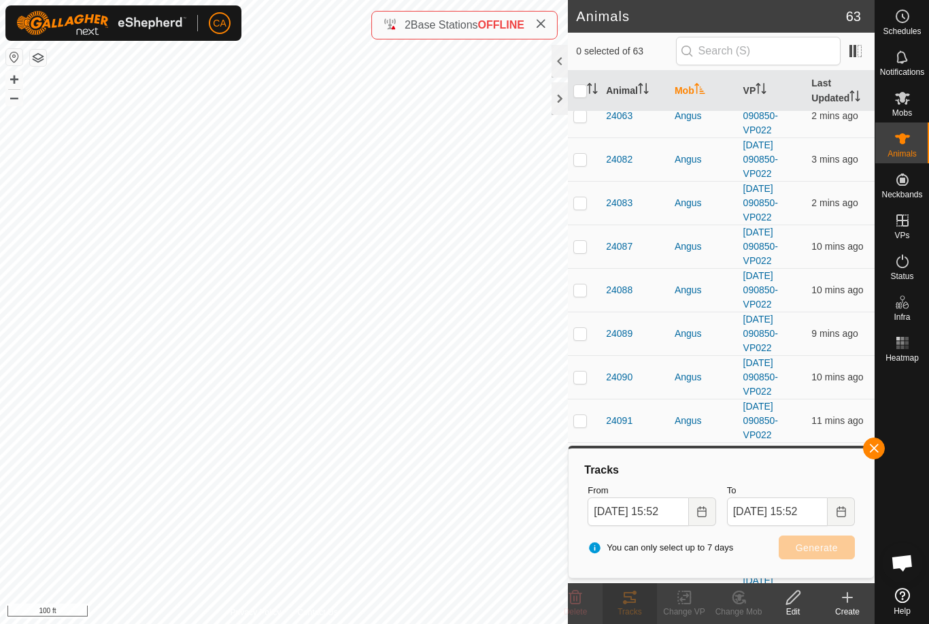
click at [876, 449] on span "button" at bounding box center [874, 448] width 11 height 11
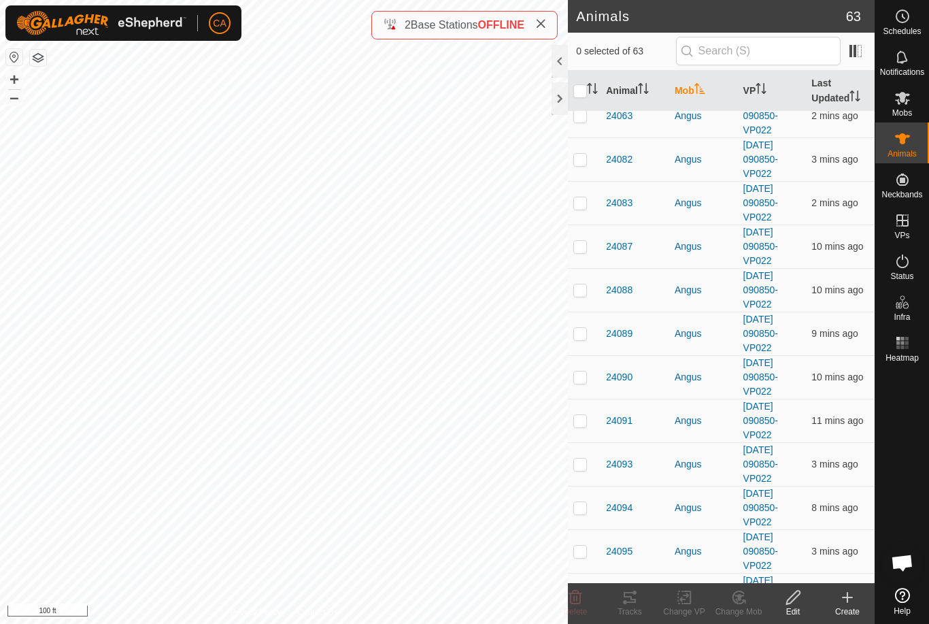
click at [578, 88] on input "checkbox" at bounding box center [580, 91] width 14 height 14
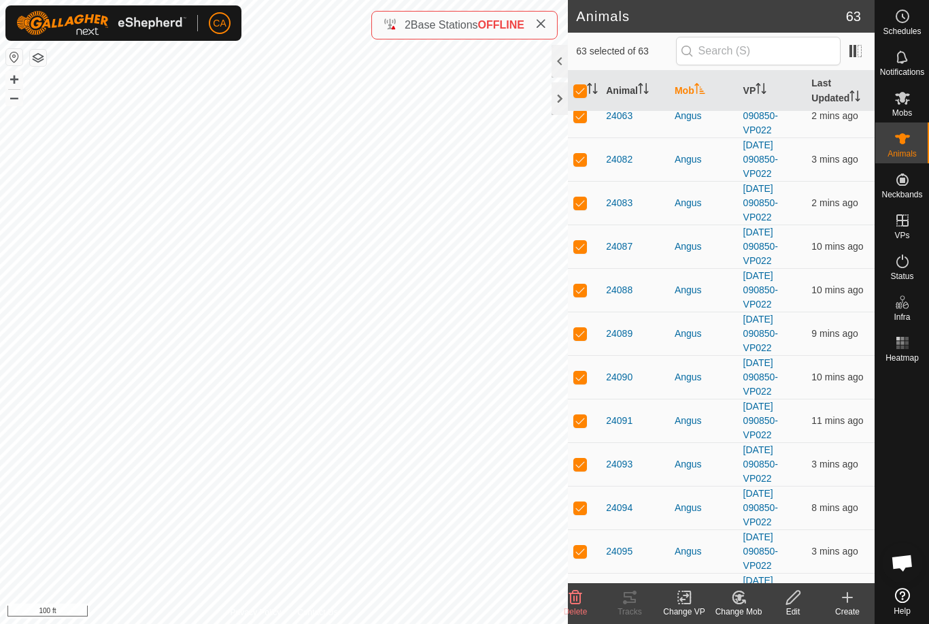
click at [588, 91] on icon "Activate to sort" at bounding box center [592, 88] width 11 height 11
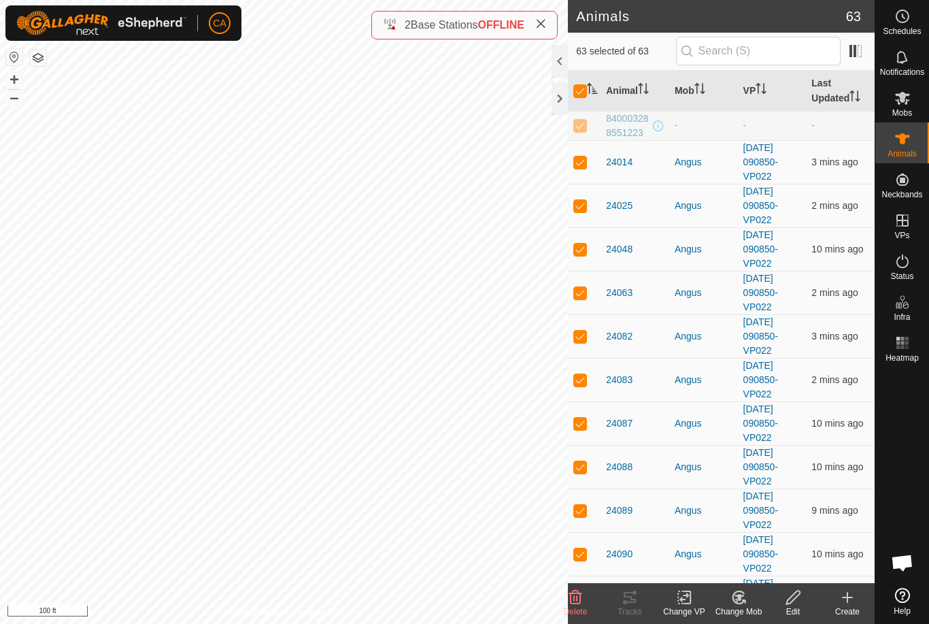
click at [582, 97] on input "checkbox" at bounding box center [580, 91] width 14 height 14
